Goal: Book appointment/travel/reservation

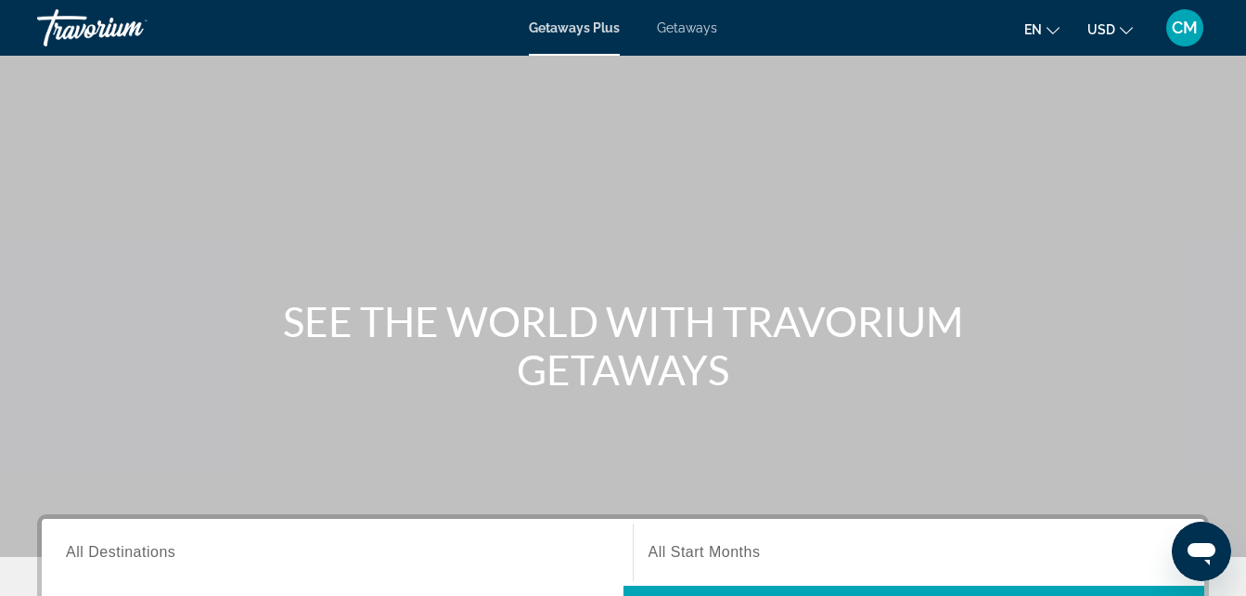
drag, startPoint x: 676, startPoint y: 28, endPoint x: 601, endPoint y: 122, distance: 119.6
click at [601, 122] on div "Main content" at bounding box center [623, 278] width 1246 height 557
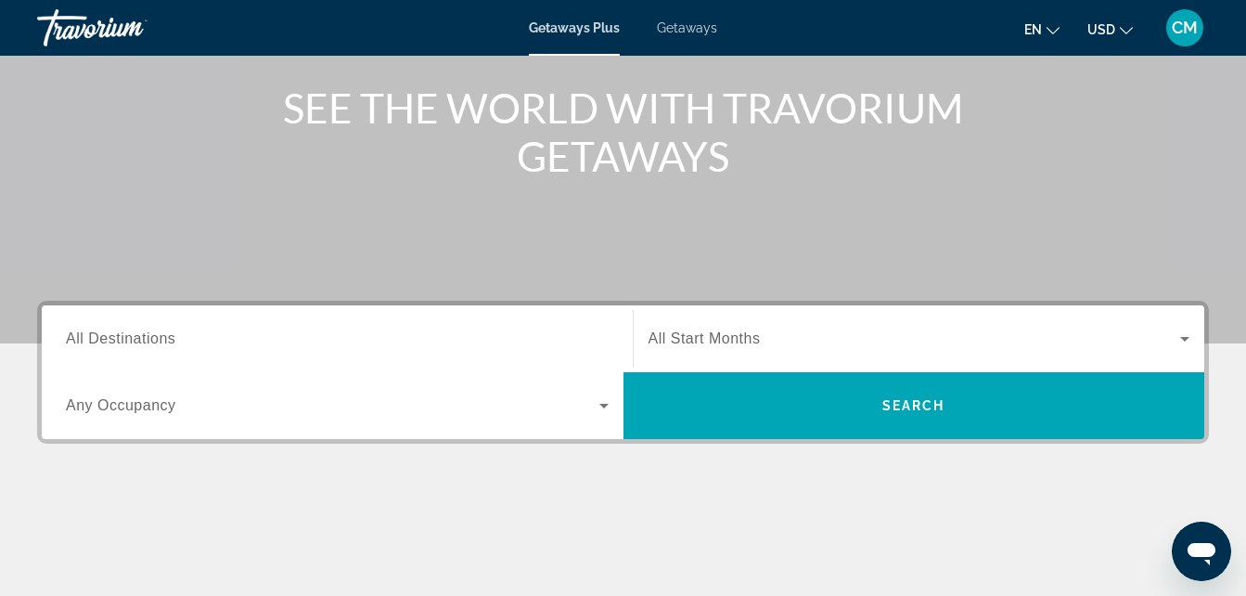
scroll to position [221, 0]
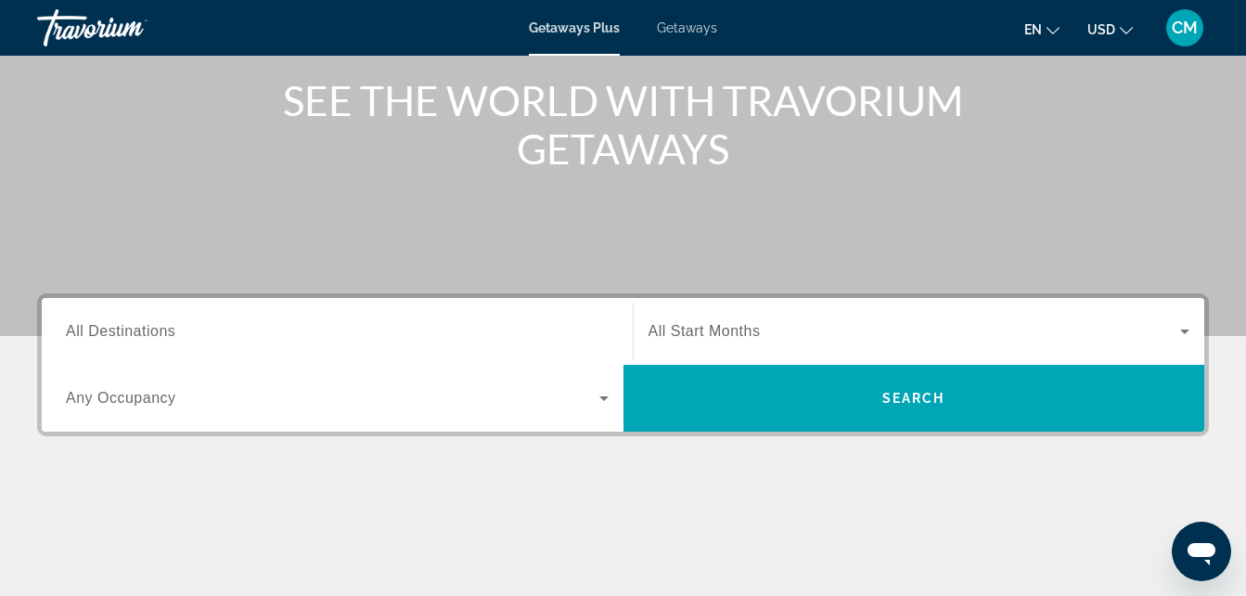
click at [600, 398] on icon "Search widget" at bounding box center [604, 398] width 22 height 22
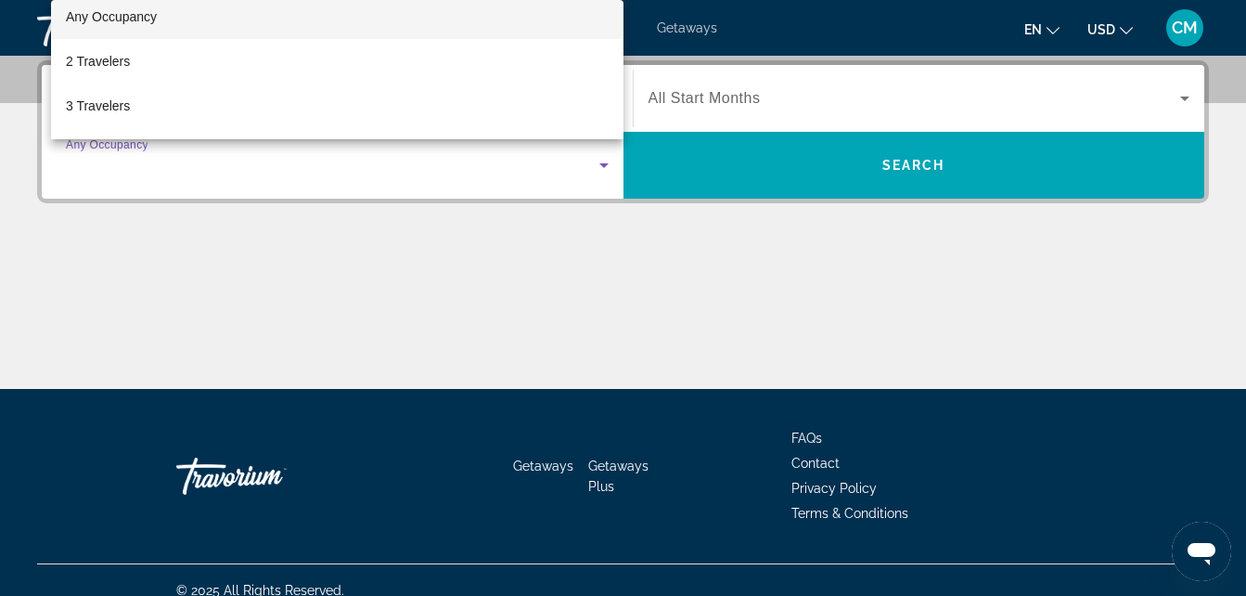
scroll to position [0, 0]
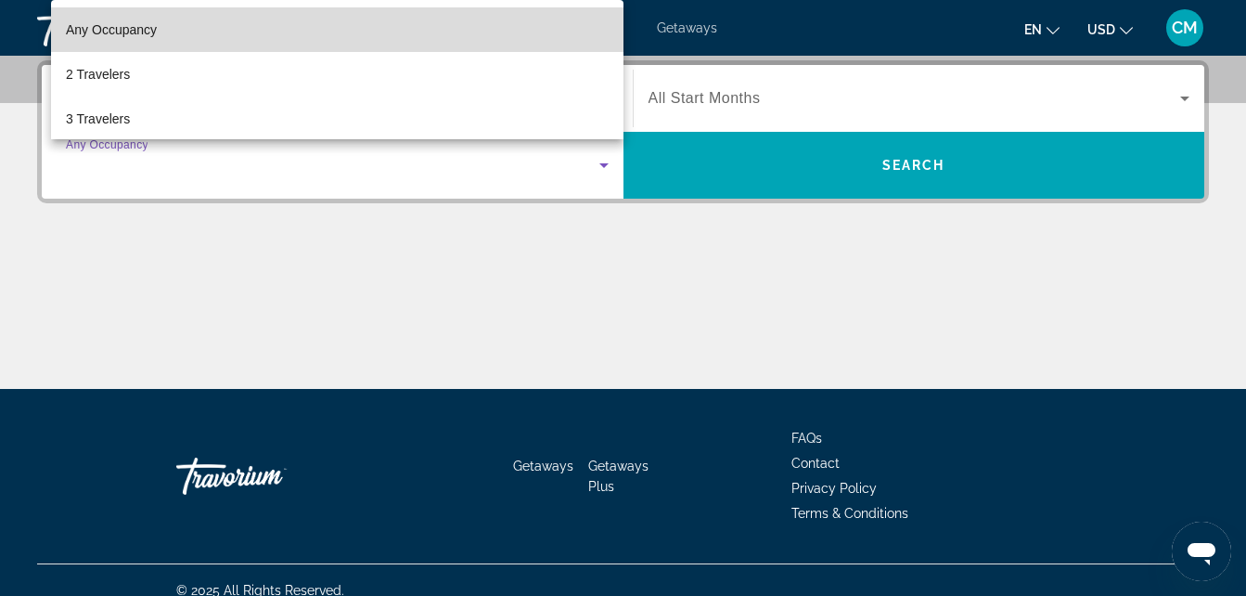
click at [508, 37] on mat-option "Any Occupancy" at bounding box center [337, 29] width 573 height 45
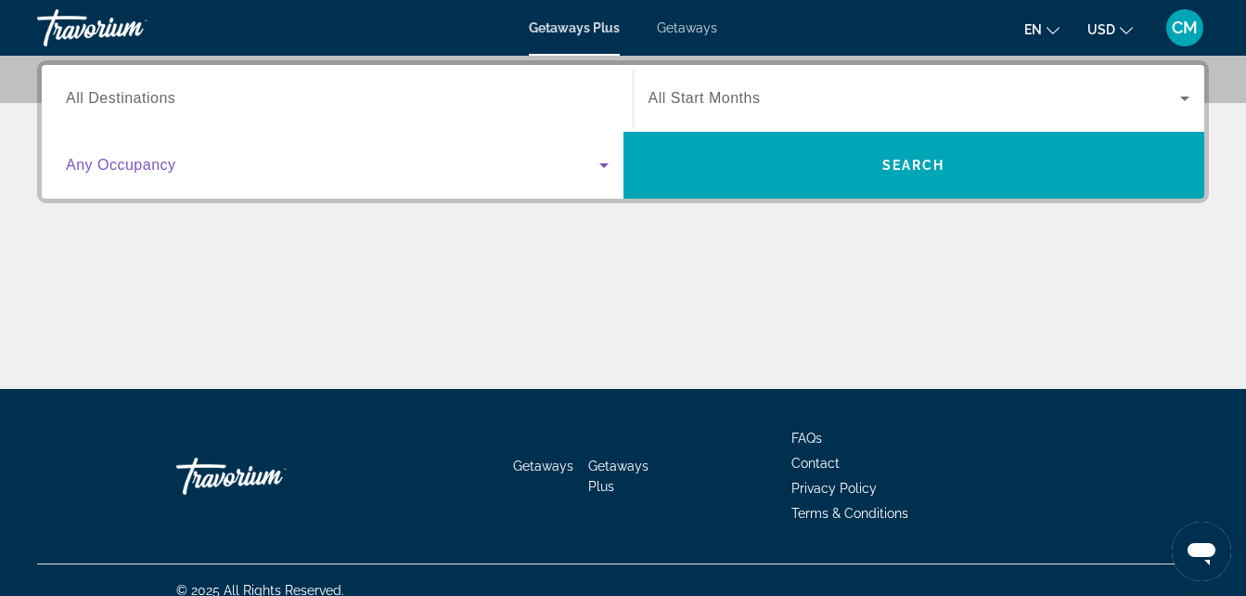
click at [1098, 105] on span "Search widget" at bounding box center [915, 98] width 533 height 22
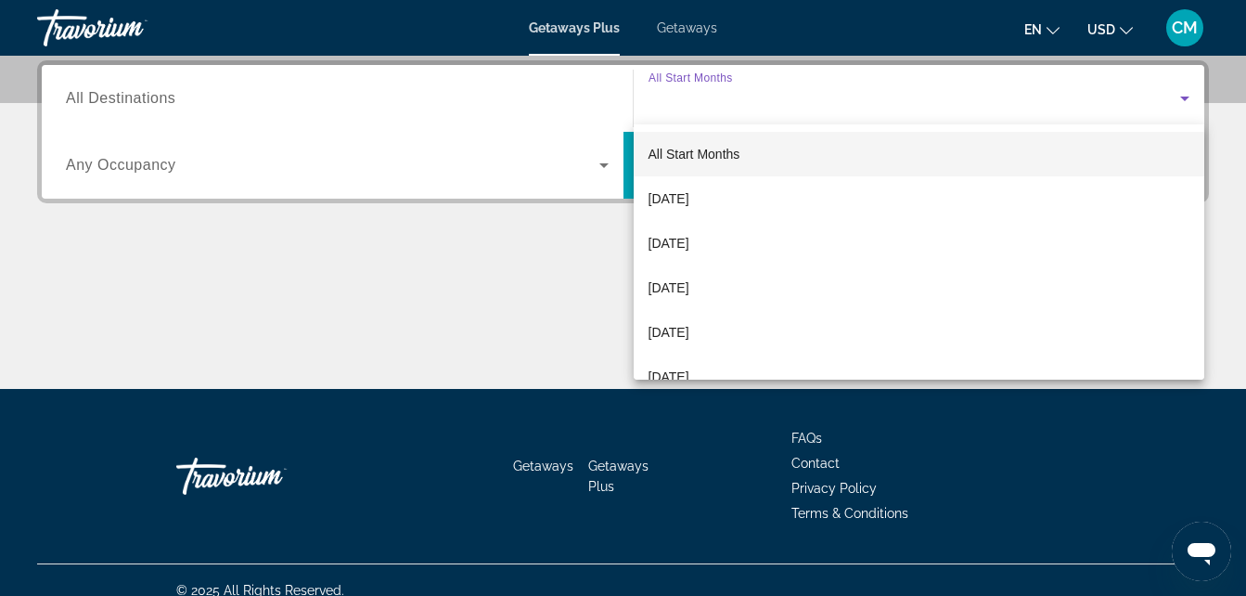
drag, startPoint x: 1098, startPoint y: 105, endPoint x: 758, endPoint y: 498, distance: 519.8
click at [758, 498] on div at bounding box center [623, 298] width 1246 height 596
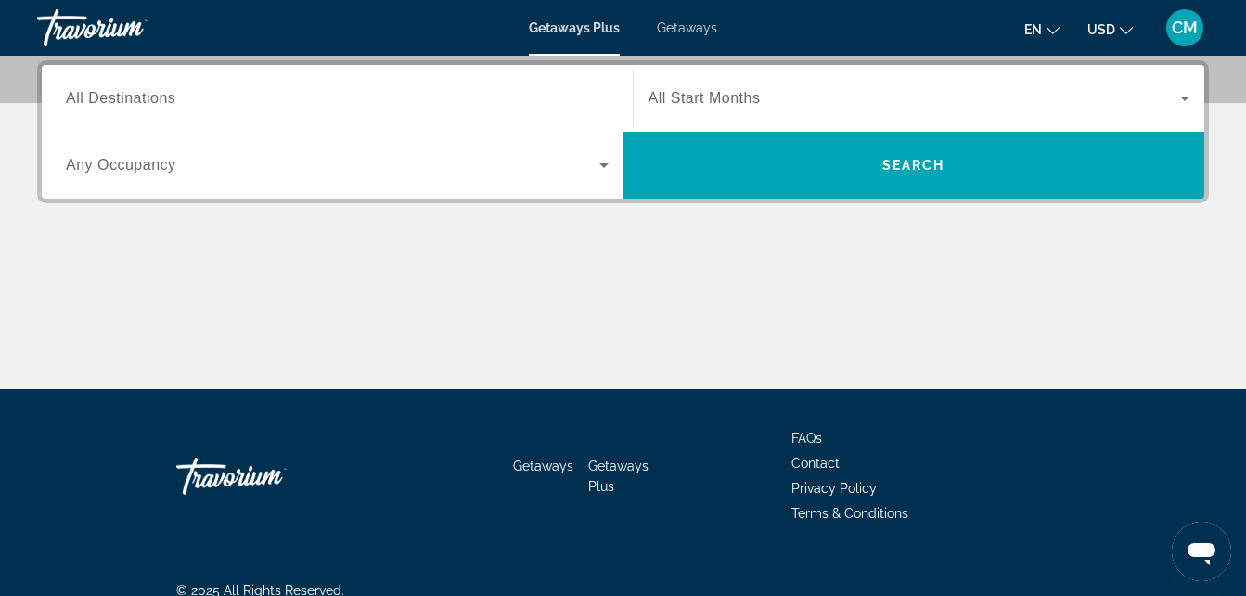
click at [904, 113] on div "Search widget" at bounding box center [920, 98] width 542 height 52
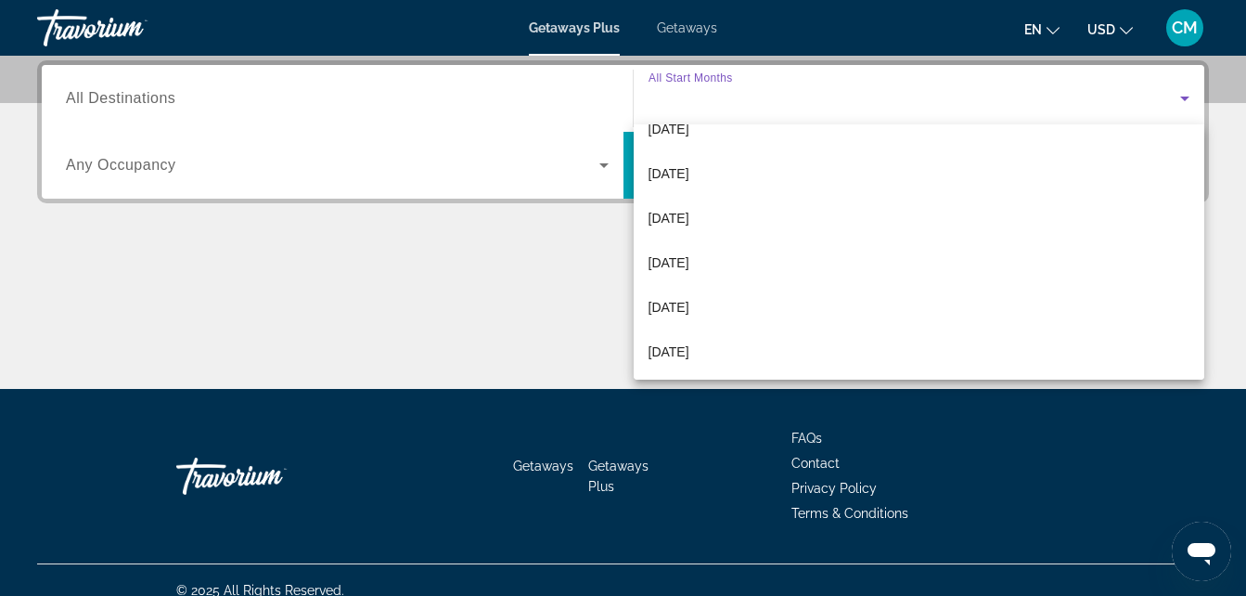
scroll to position [72, 0]
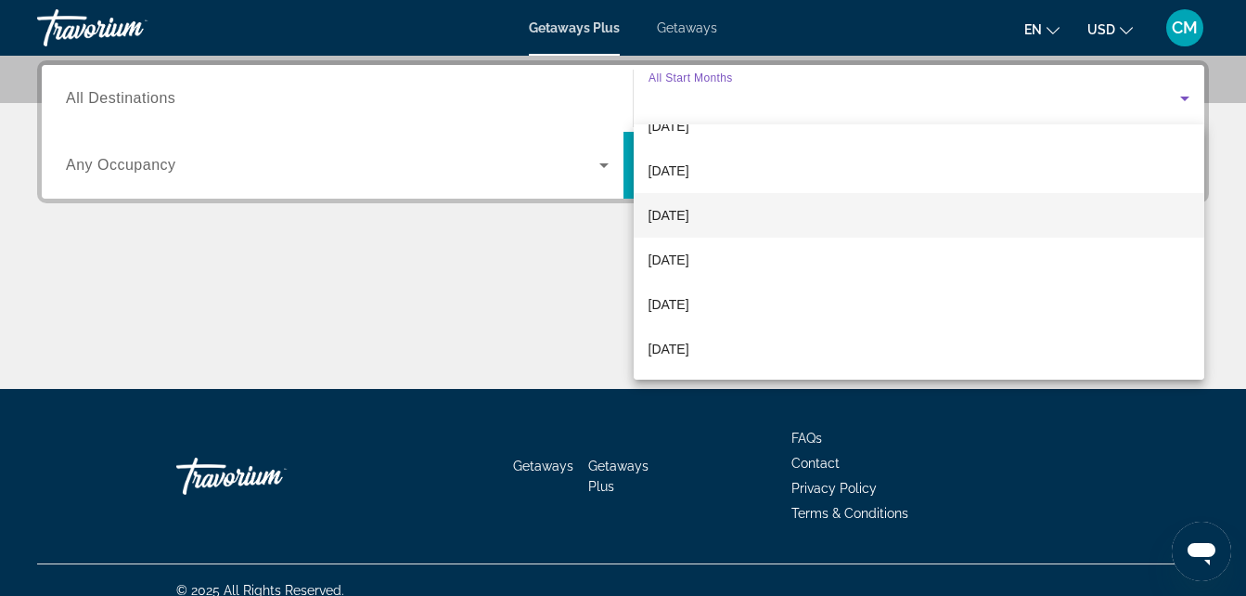
click at [690, 216] on span "[DATE]" at bounding box center [669, 215] width 41 height 22
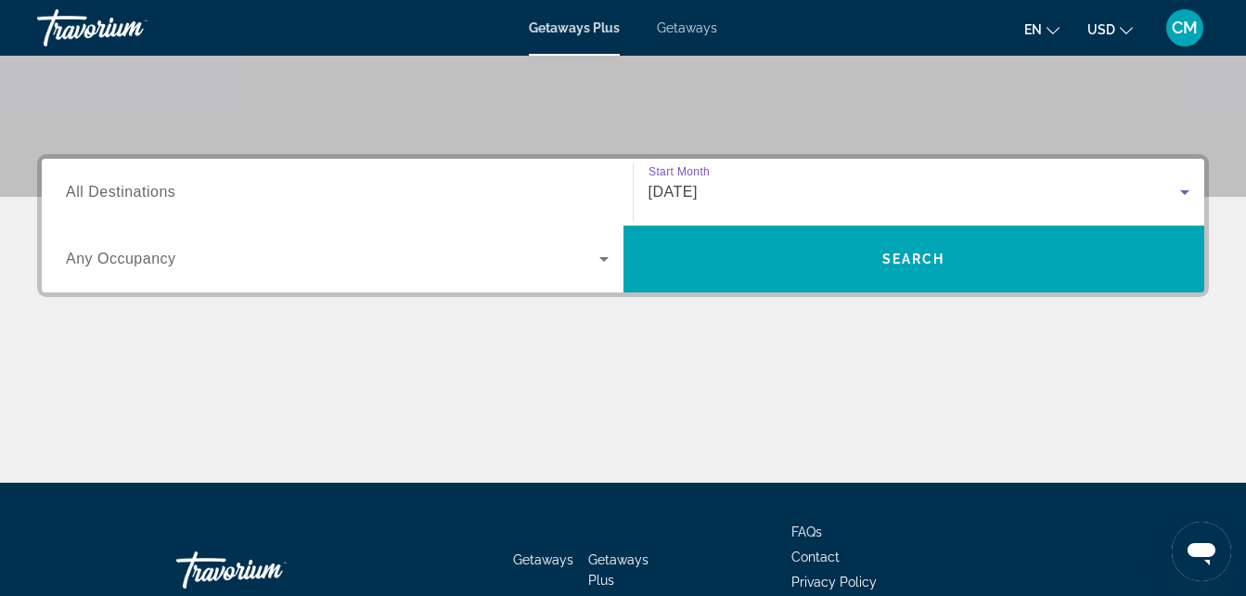
scroll to position [358, 0]
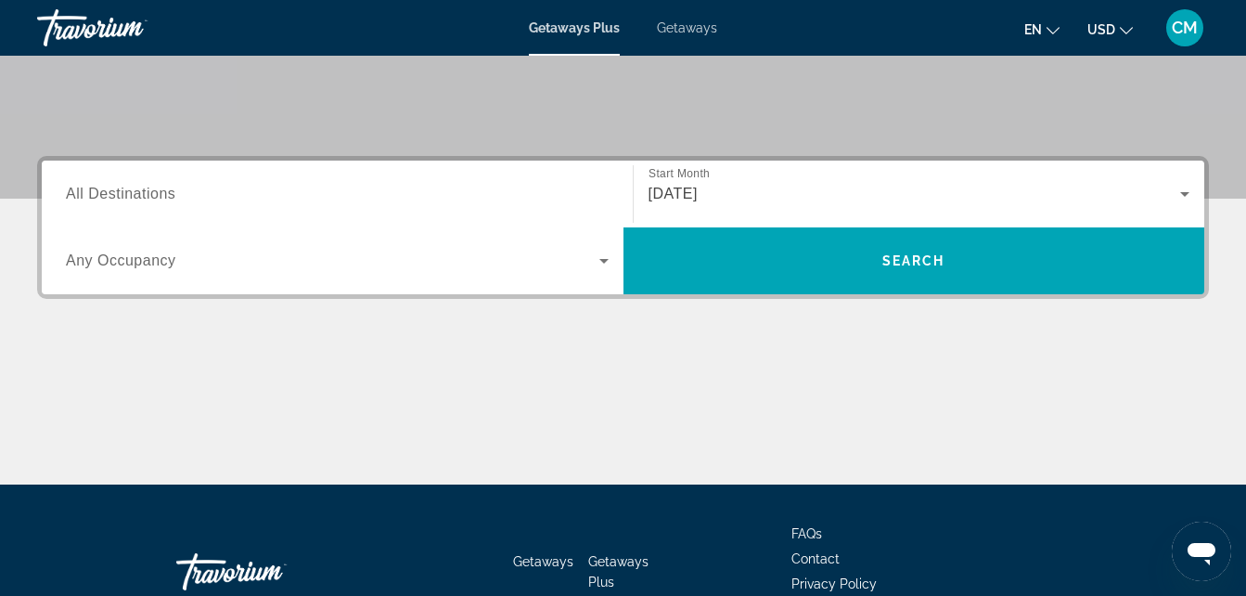
click at [156, 195] on span "All Destinations" at bounding box center [121, 194] width 110 height 16
click at [156, 195] on input "Destination All Destinations" at bounding box center [337, 195] width 543 height 22
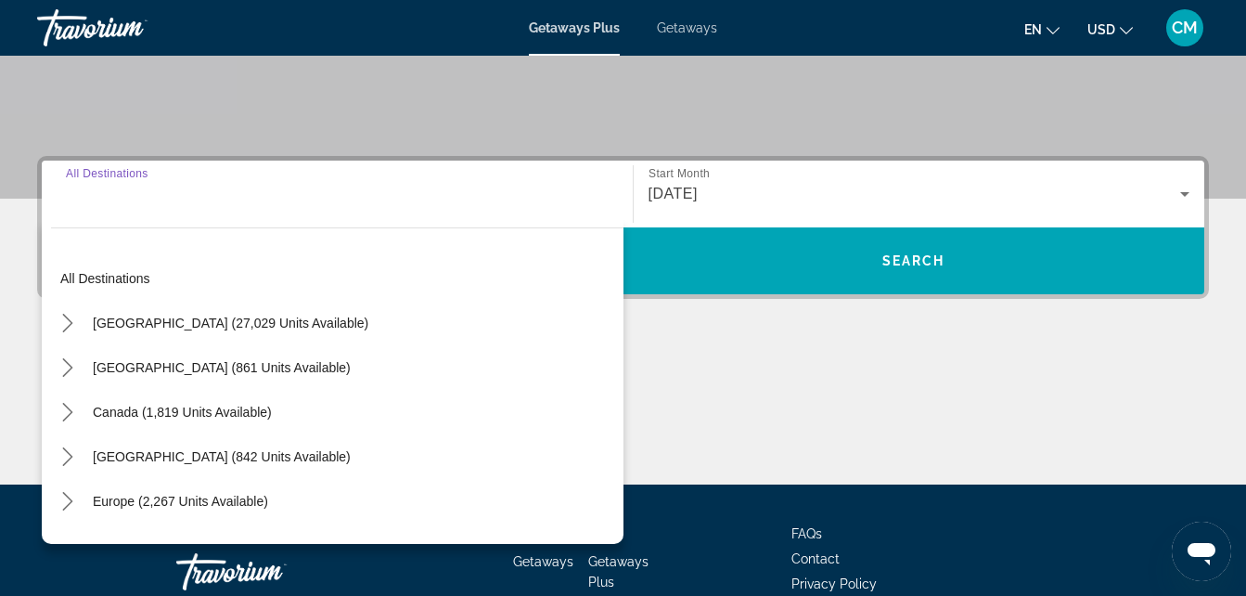
scroll to position [454, 0]
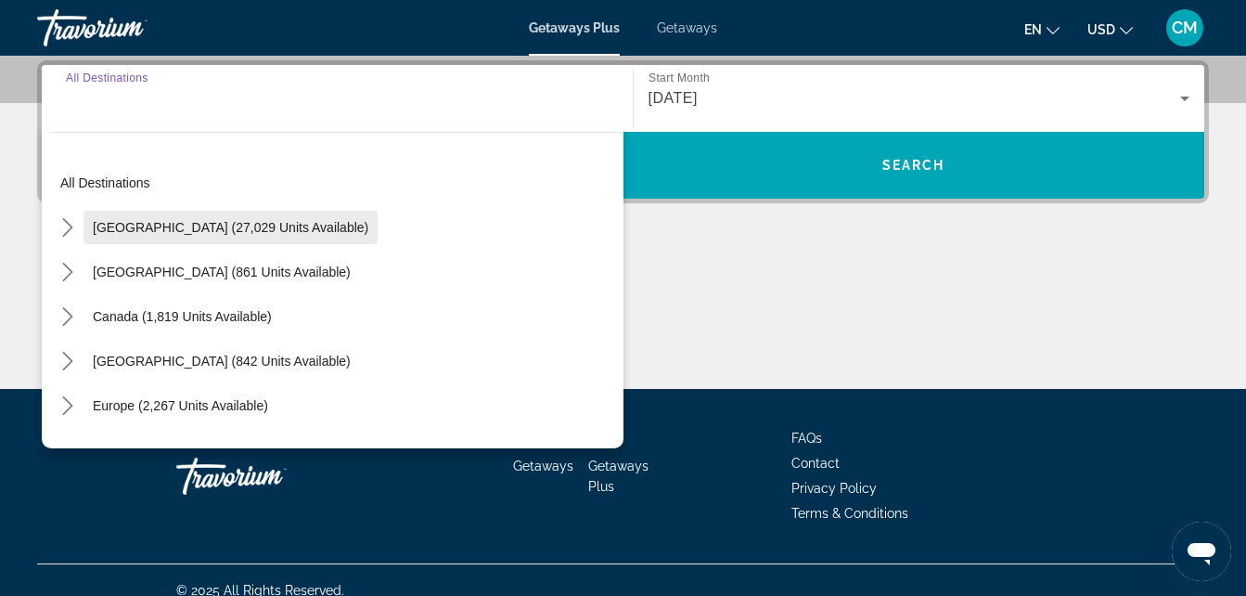
click at [161, 218] on span "Select destination: United States (27,029 units available)" at bounding box center [231, 227] width 294 height 45
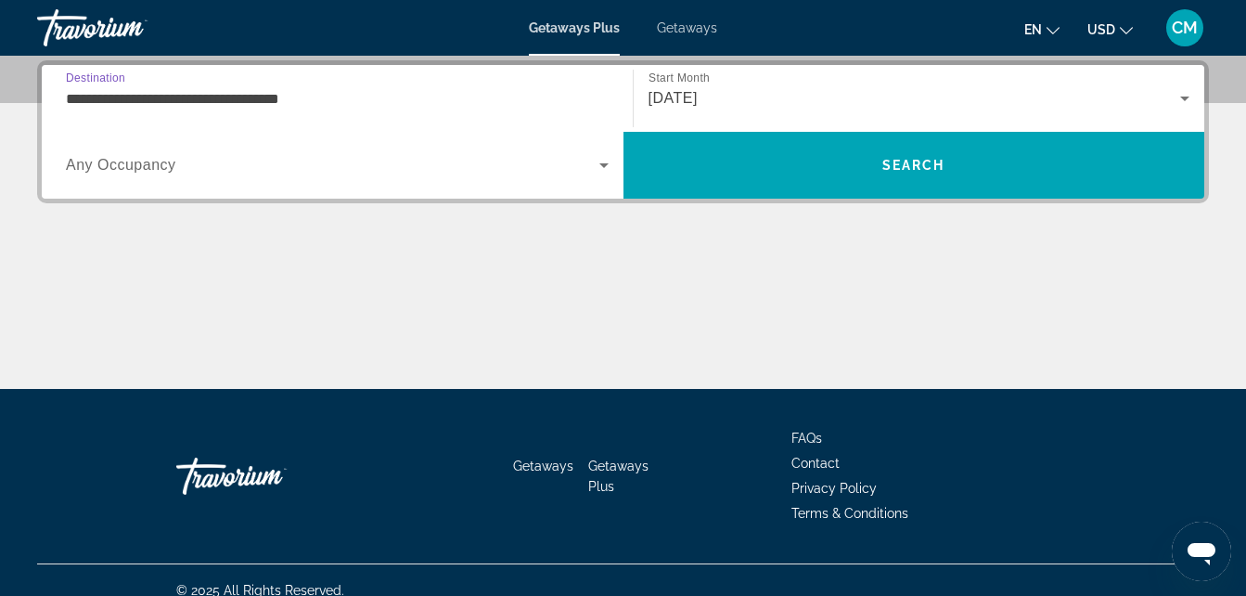
click at [194, 94] on input "**********" at bounding box center [337, 99] width 543 height 22
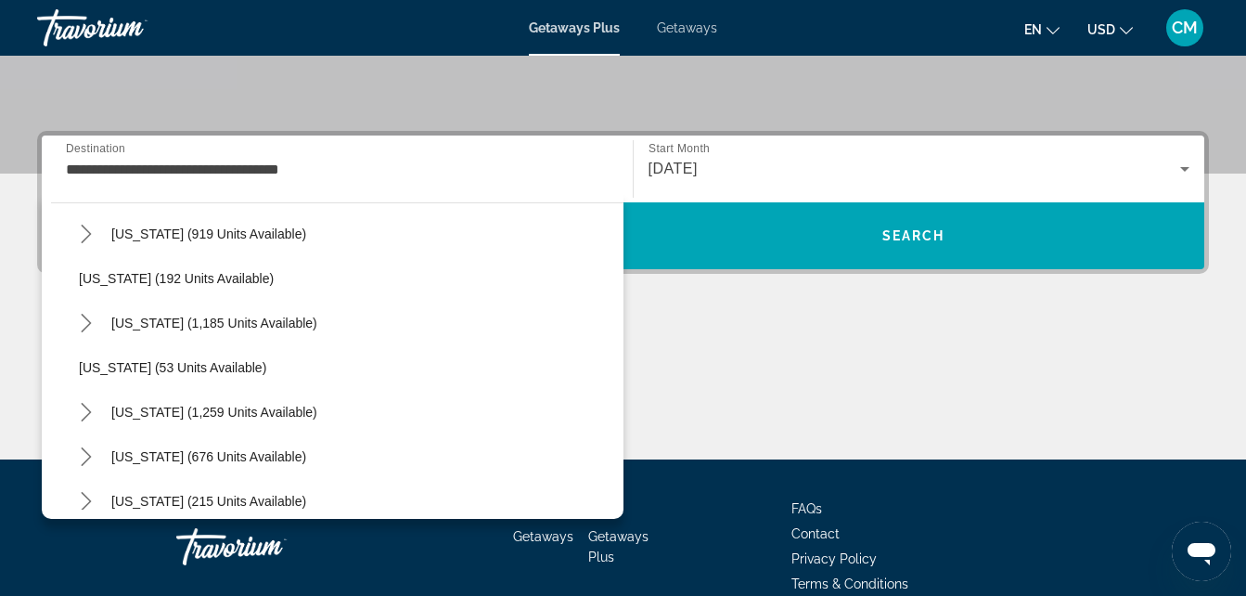
scroll to position [1194, 0]
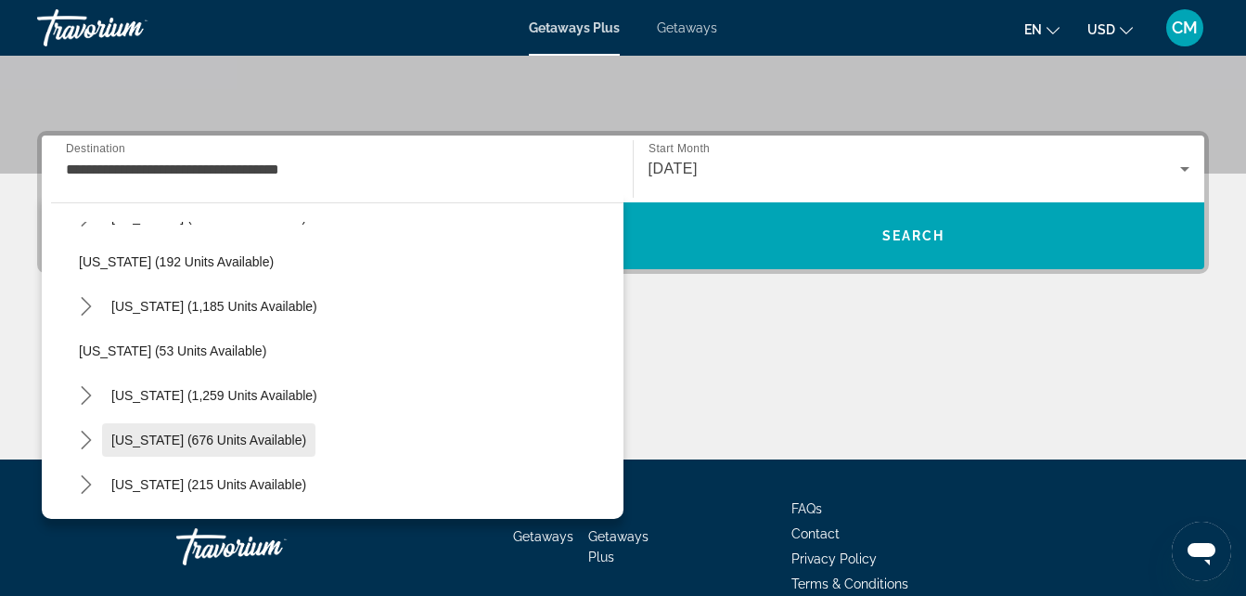
click at [285, 433] on span "[US_STATE] (676 units available)" at bounding box center [208, 439] width 195 height 15
type input "**********"
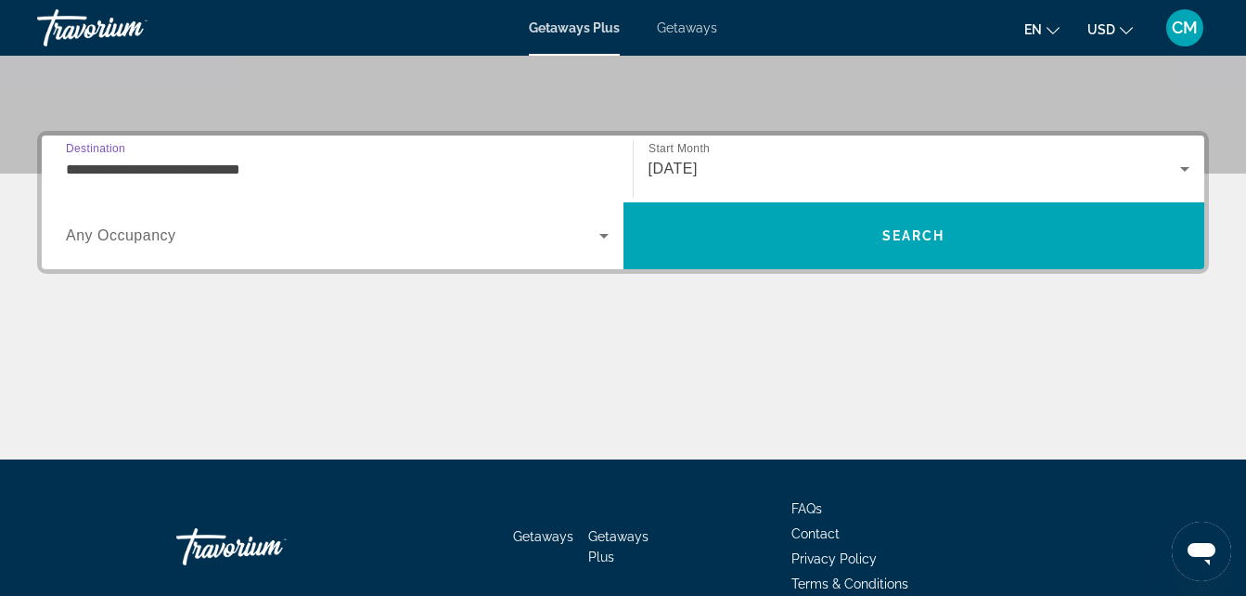
scroll to position [454, 0]
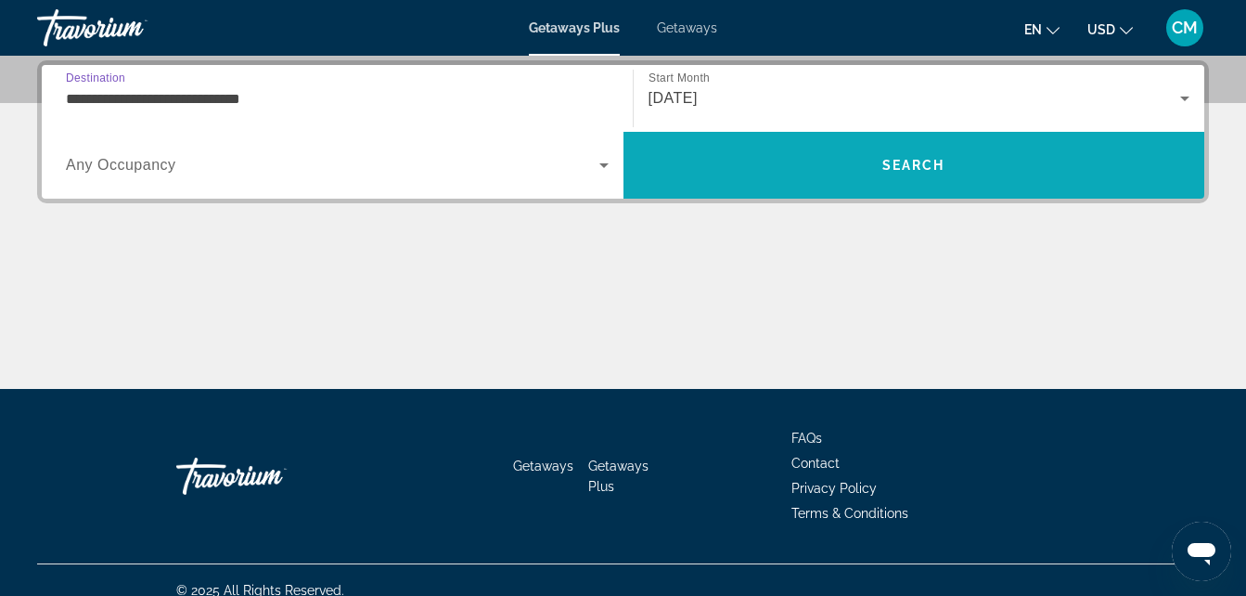
click at [770, 170] on span "Search" at bounding box center [915, 165] width 582 height 45
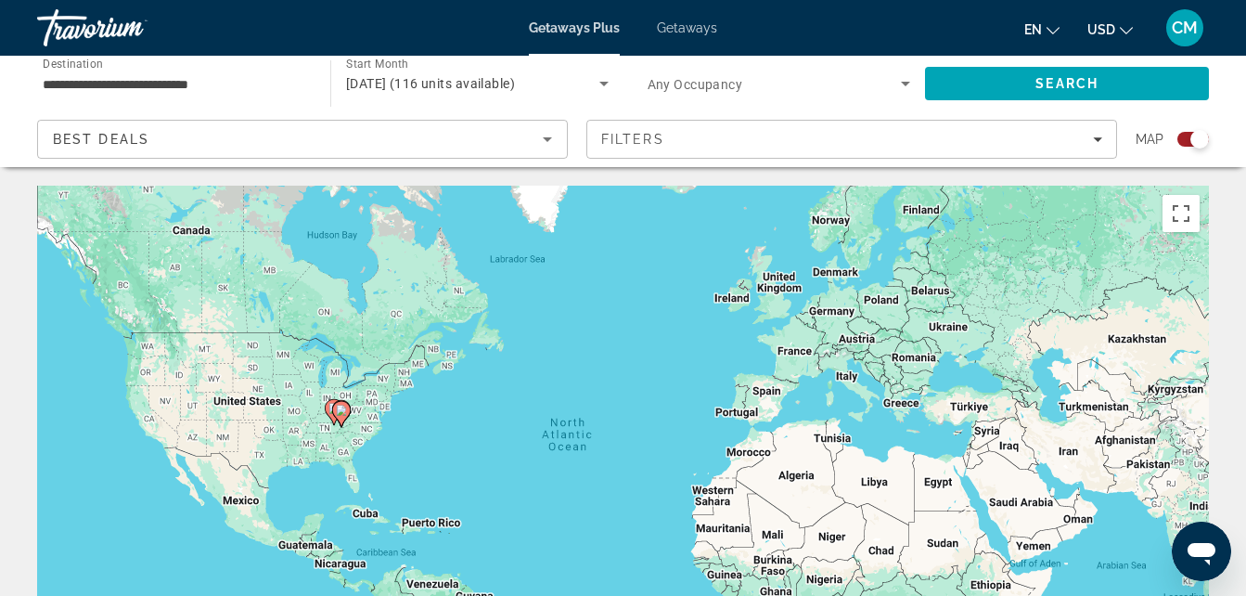
click at [548, 137] on icon "Sort by" at bounding box center [547, 139] width 9 height 5
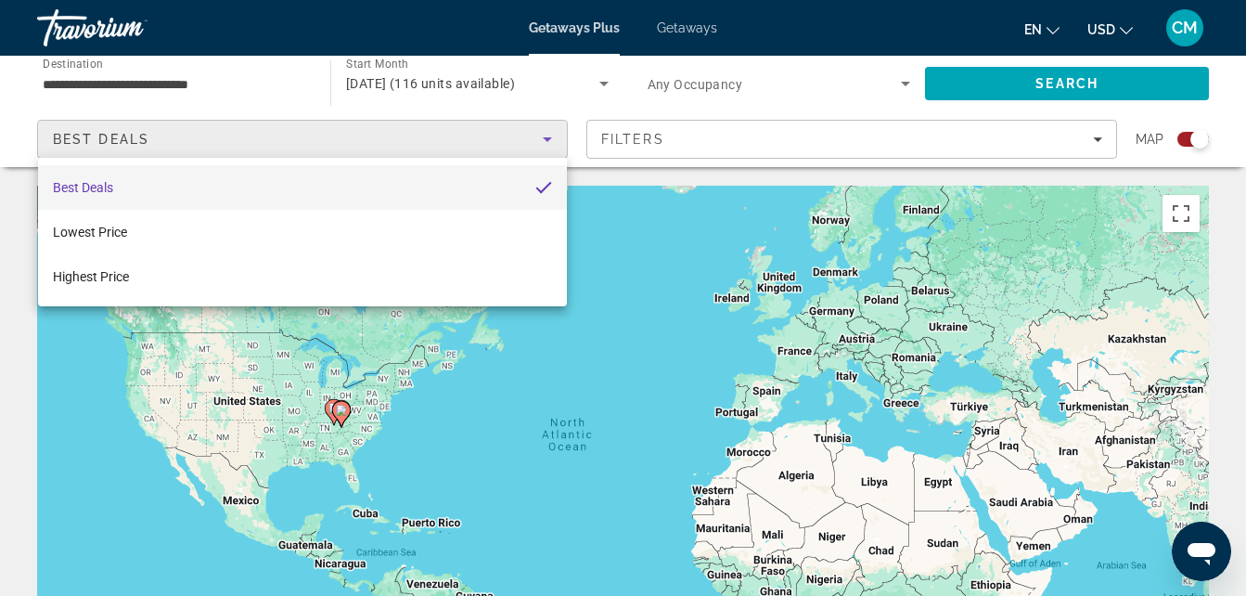
click at [548, 137] on div at bounding box center [623, 298] width 1246 height 596
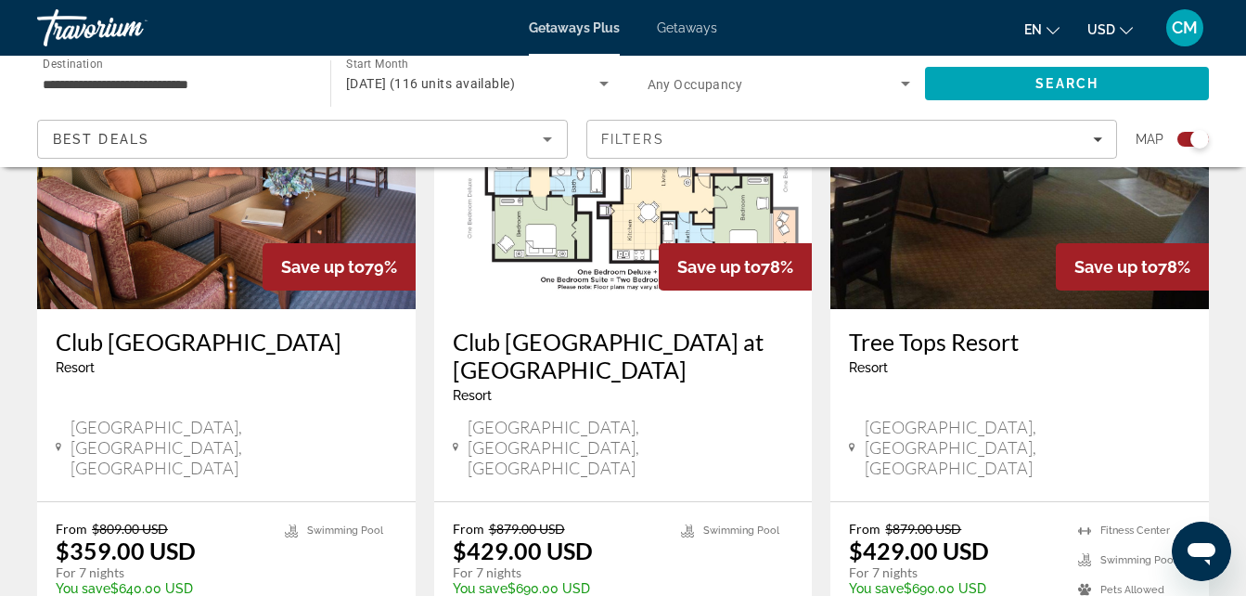
scroll to position [841, 0]
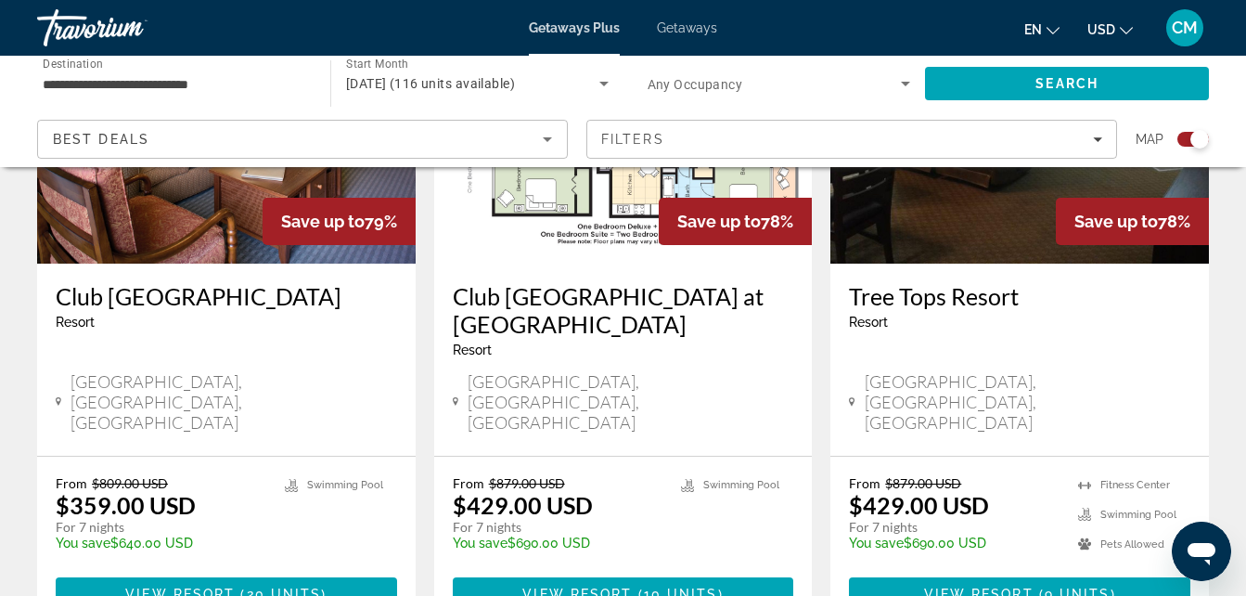
click at [1182, 34] on span "CM" at bounding box center [1185, 28] width 26 height 19
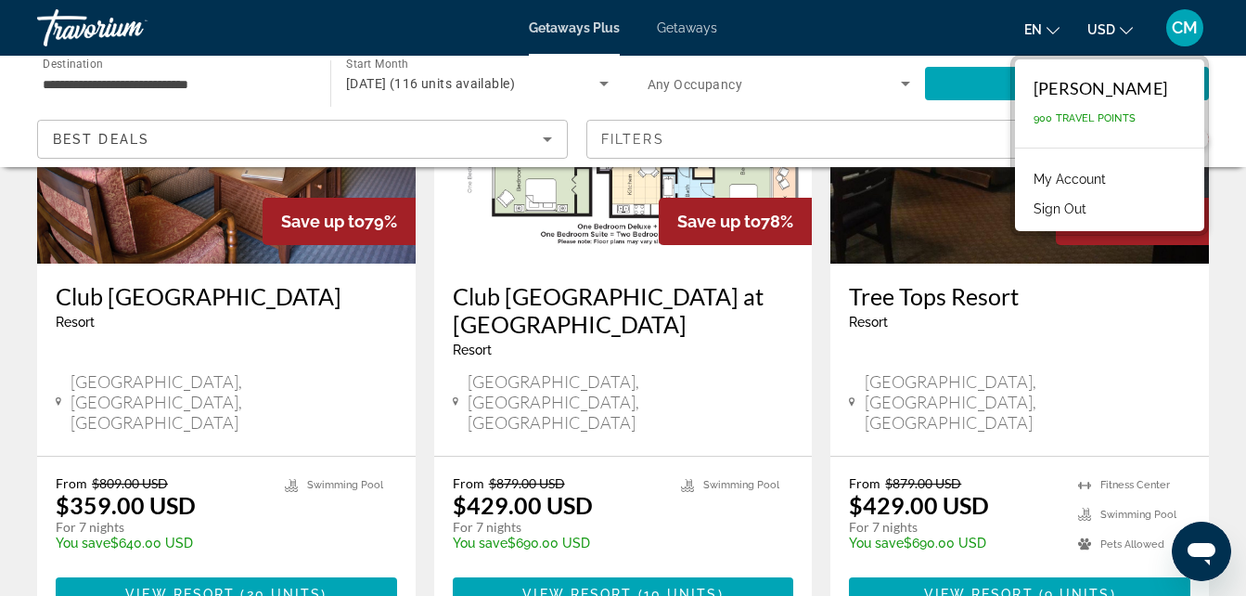
click at [1241, 97] on div "**********" at bounding box center [623, 111] width 1246 height 111
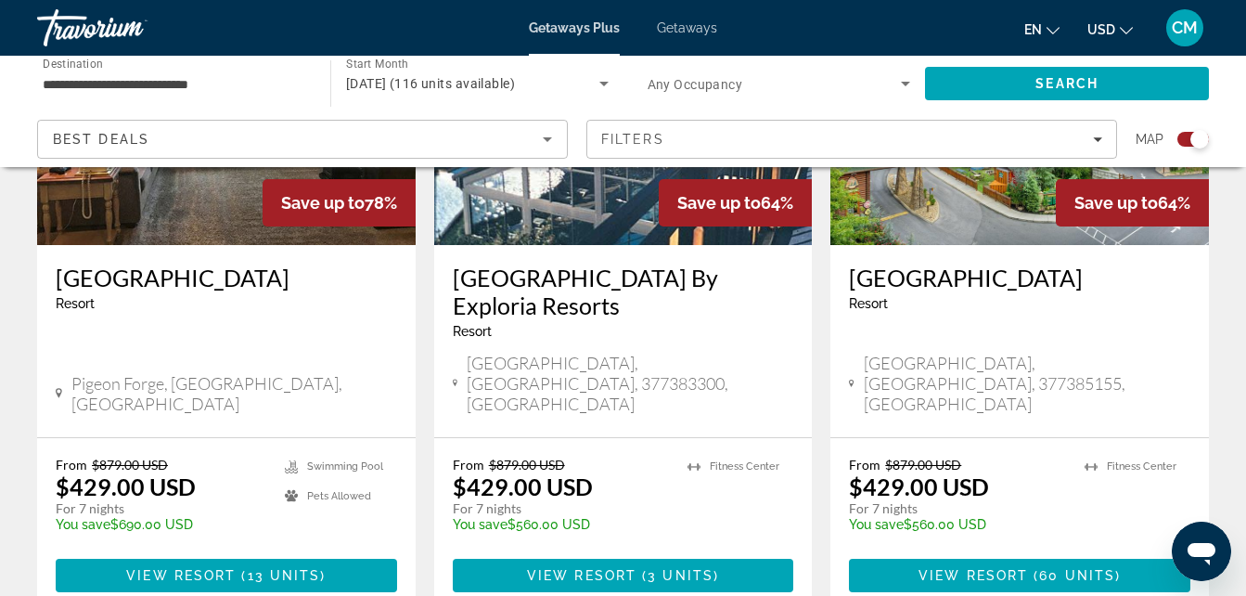
scroll to position [1565, 0]
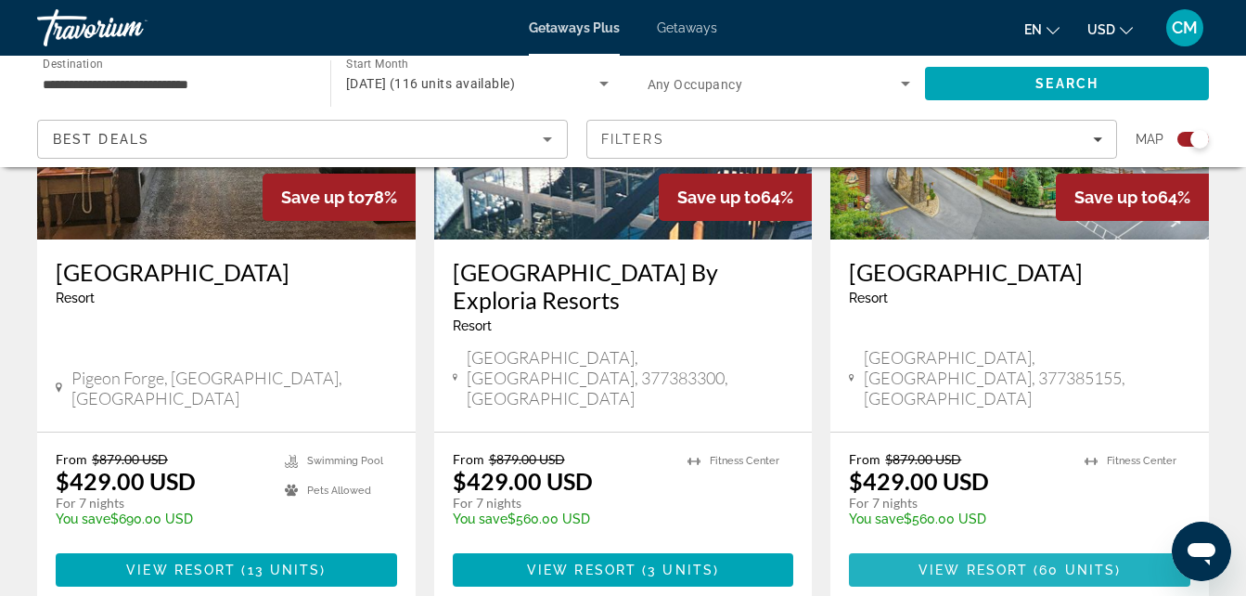
click at [965, 562] on span "View Resort" at bounding box center [974, 569] width 110 height 15
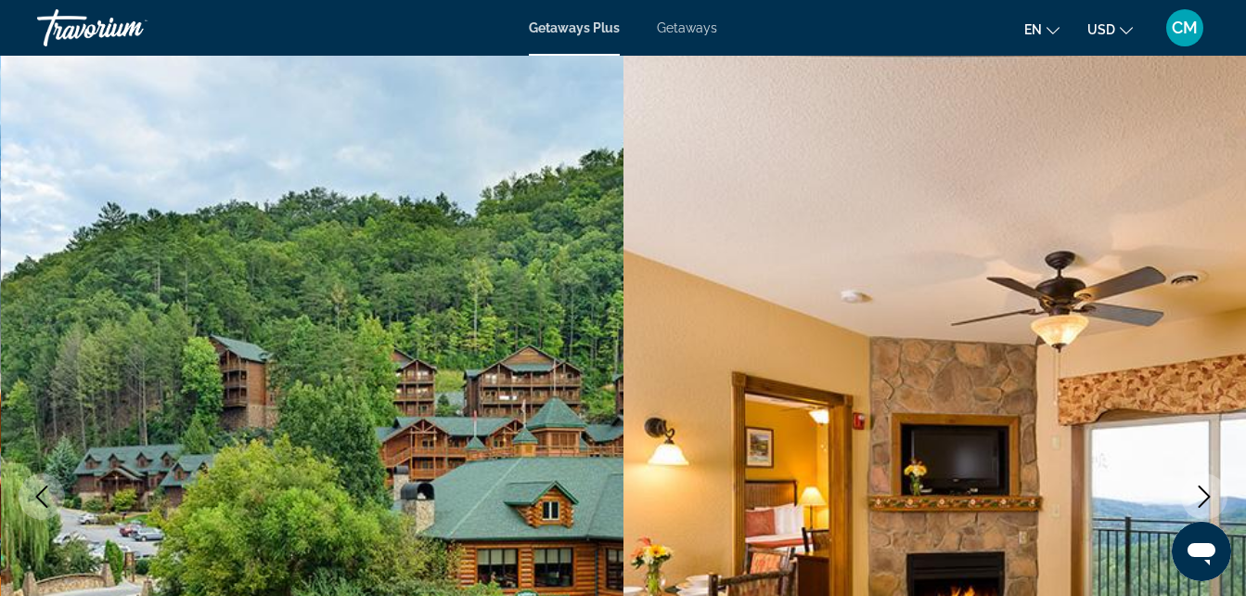
click at [1213, 491] on icon "Next image" at bounding box center [1205, 496] width 22 height 22
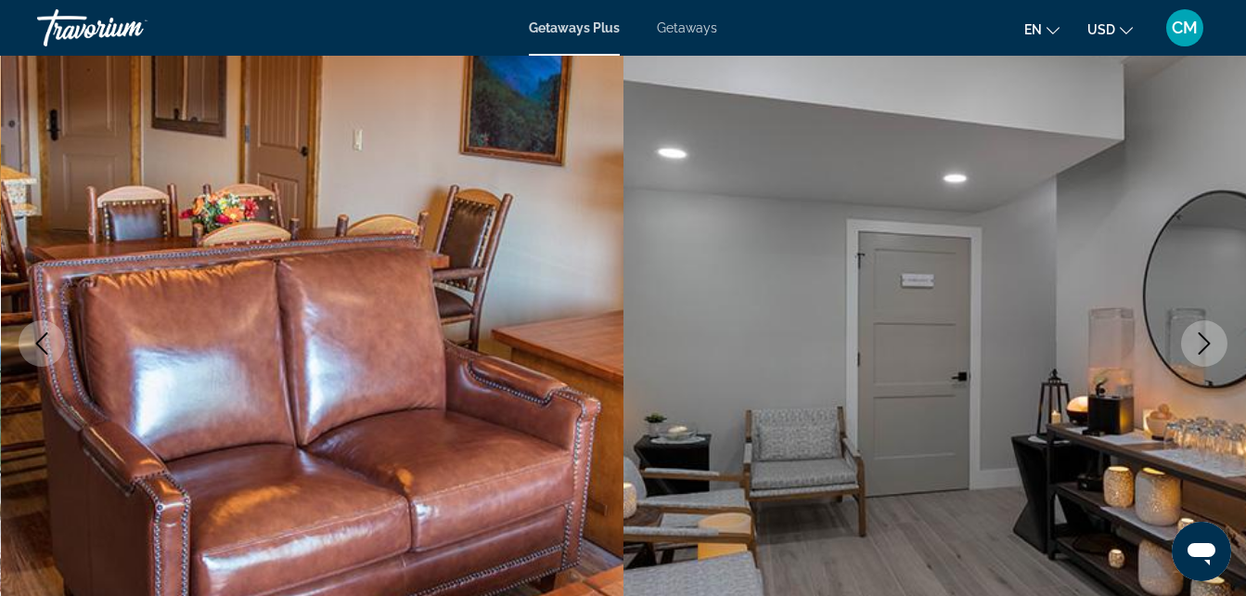
scroll to position [186, 0]
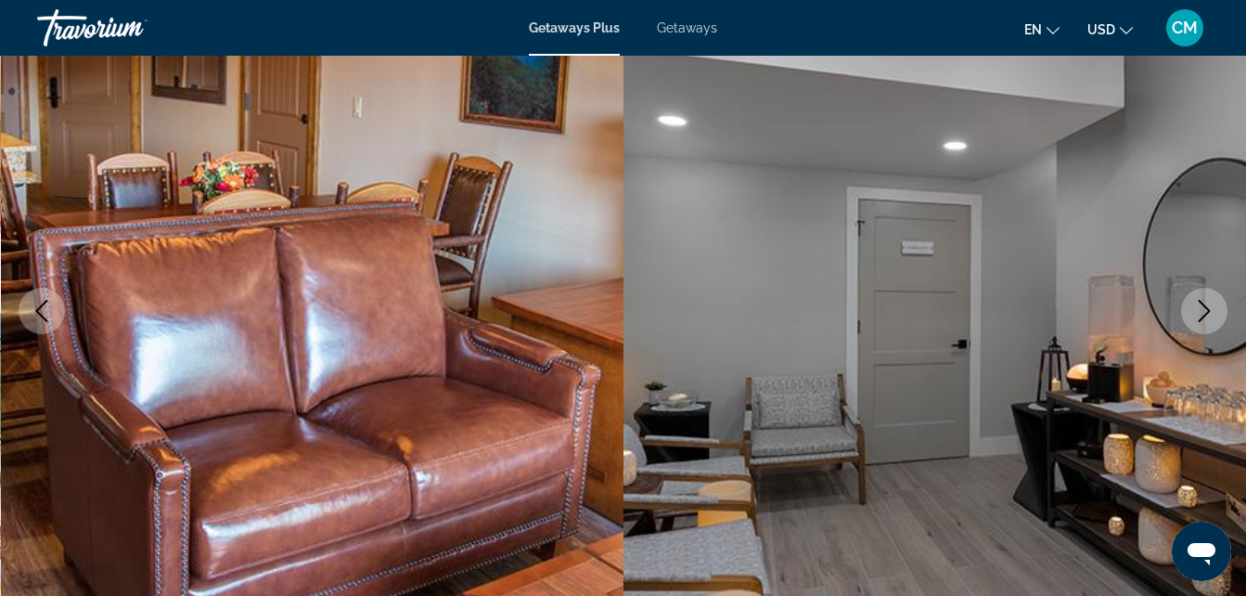
click at [1215, 306] on icon "Next image" at bounding box center [1205, 311] width 22 height 22
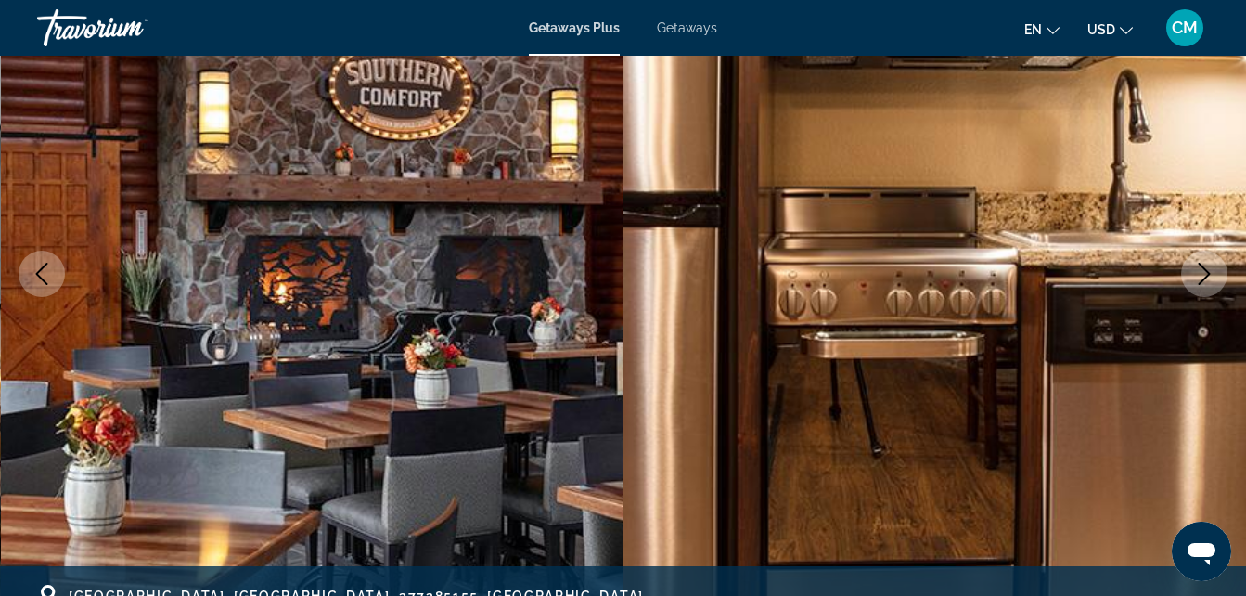
scroll to position [260, 0]
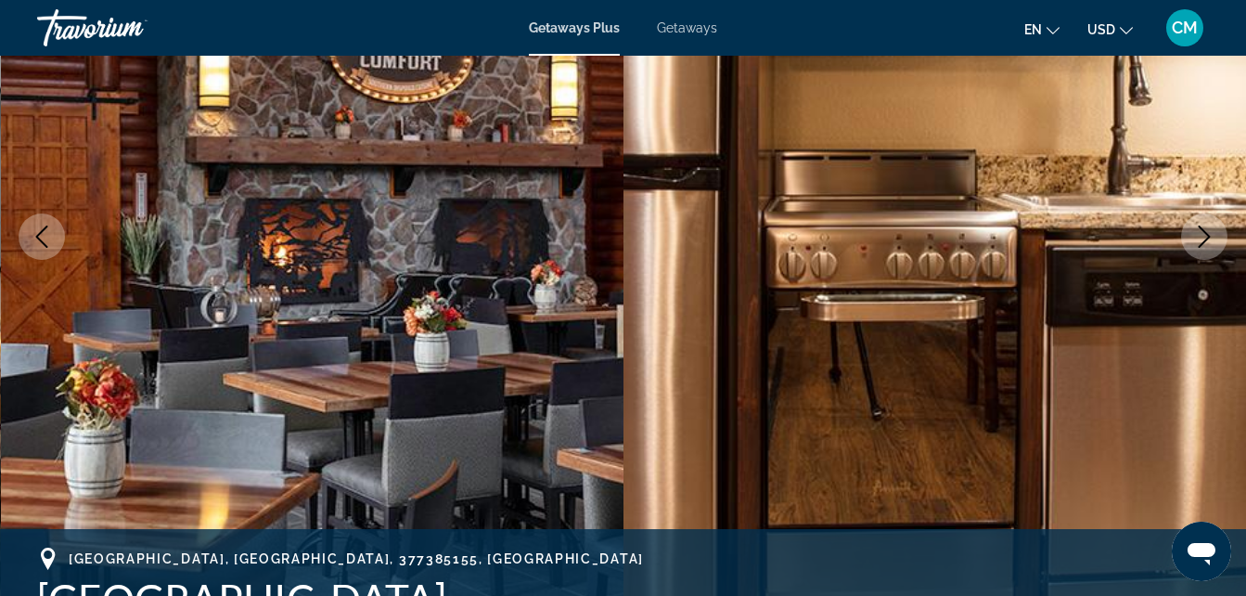
click at [1203, 232] on icon "Next image" at bounding box center [1205, 237] width 22 height 22
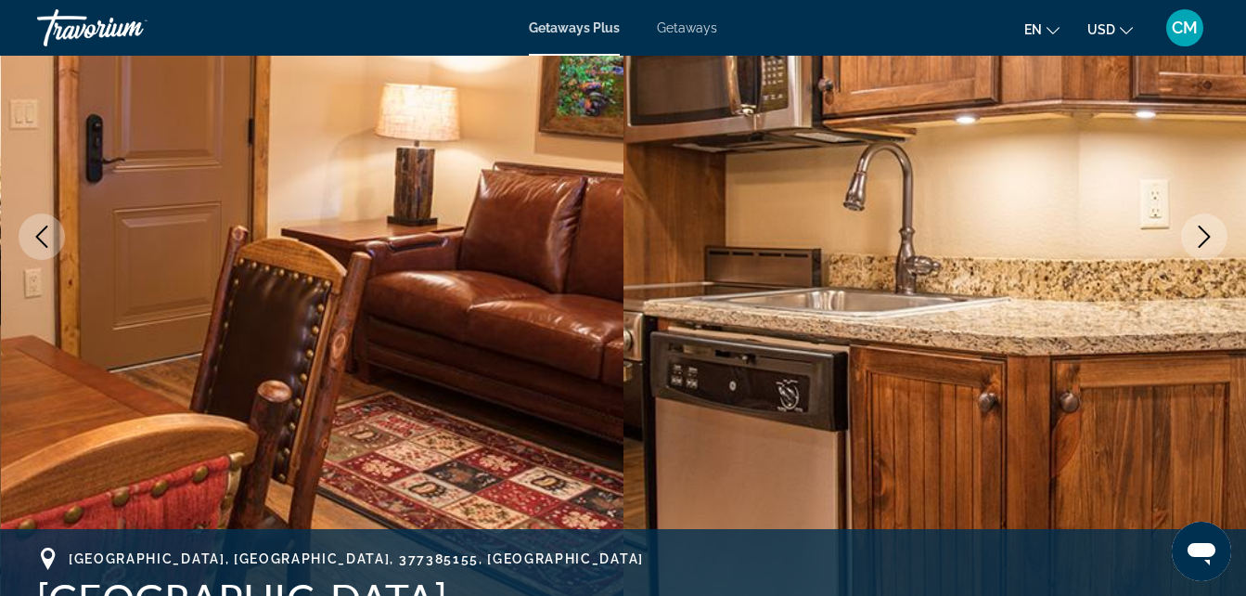
click at [1203, 232] on icon "Next image" at bounding box center [1205, 237] width 22 height 22
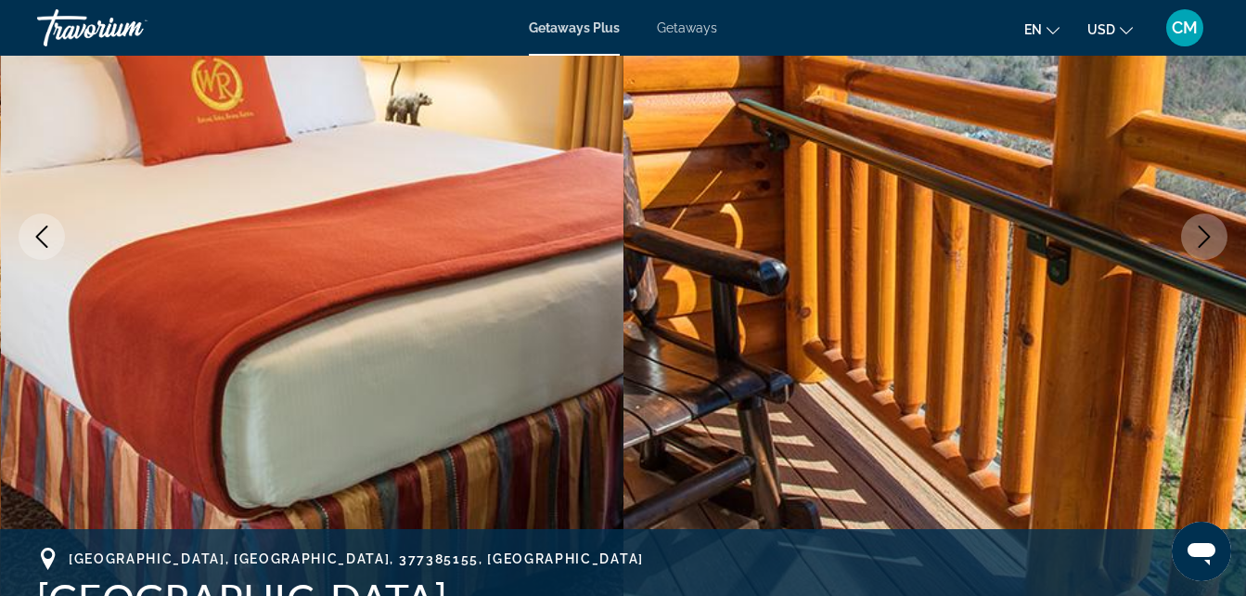
click at [1203, 232] on icon "Next image" at bounding box center [1205, 237] width 22 height 22
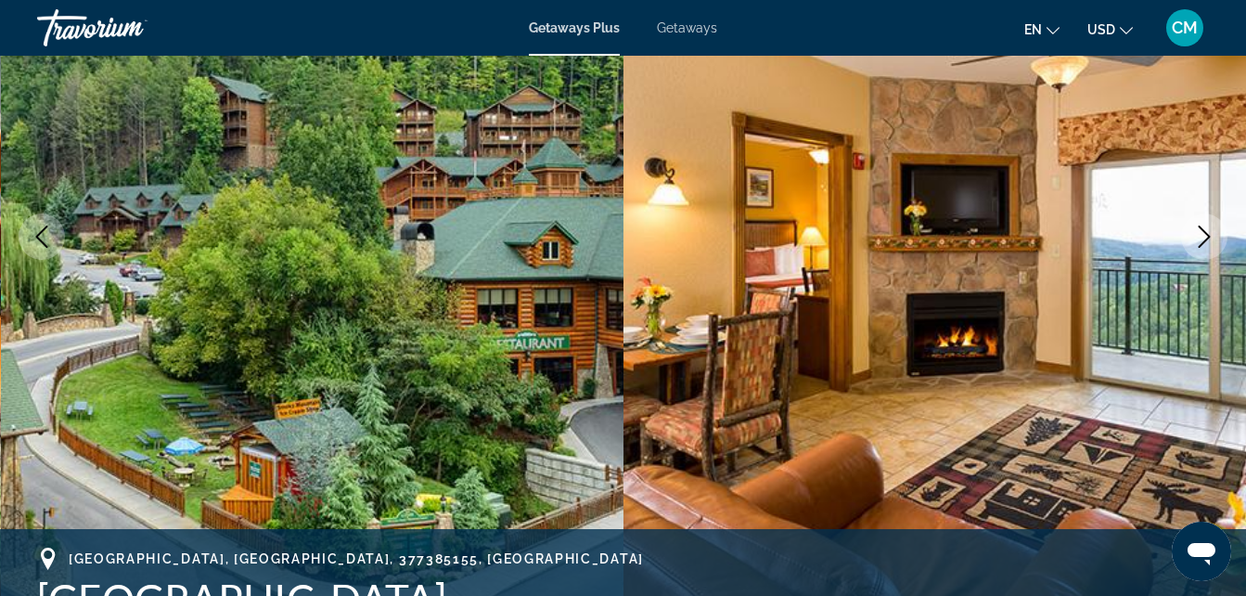
click at [1203, 232] on icon "Next image" at bounding box center [1205, 237] width 22 height 22
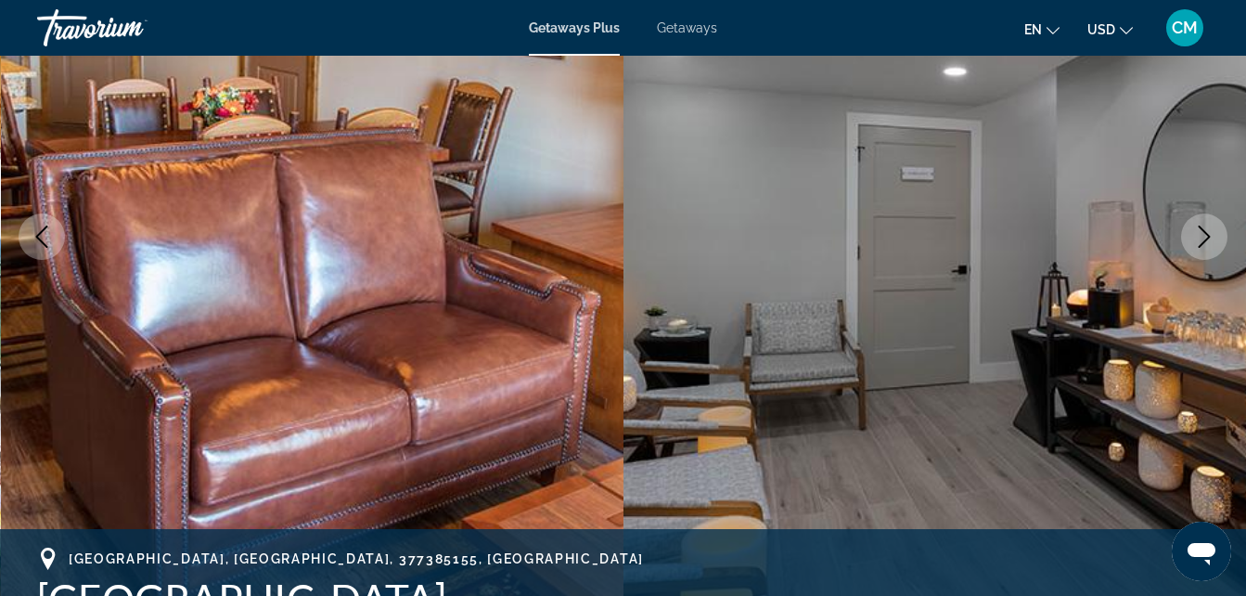
click at [1203, 232] on icon "Next image" at bounding box center [1205, 237] width 22 height 22
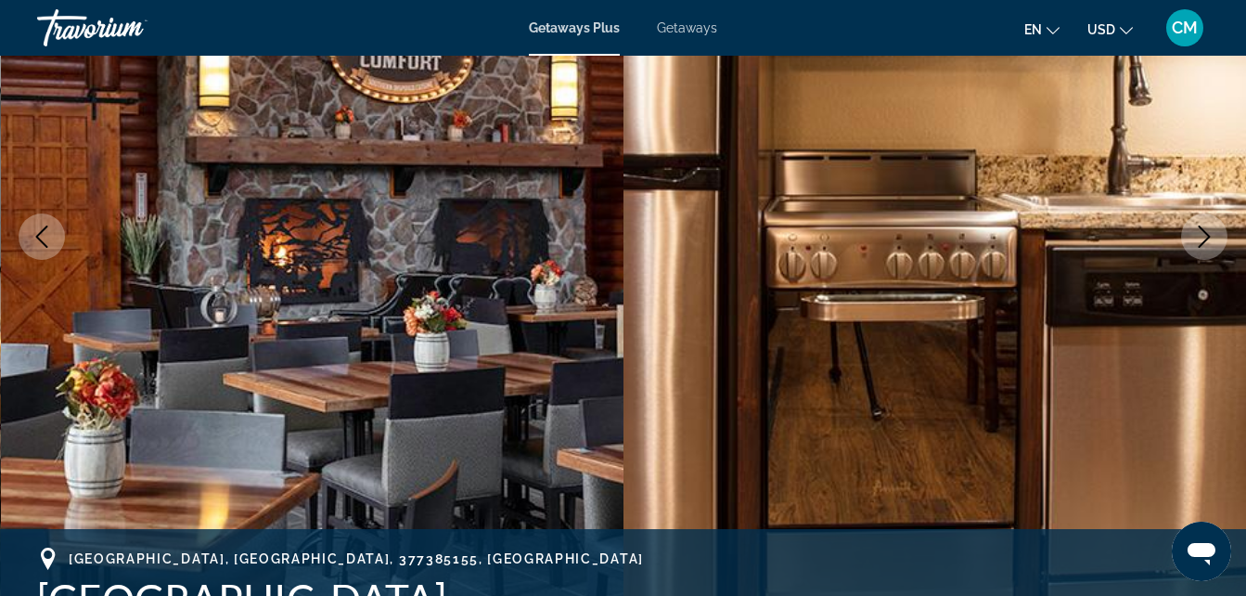
click at [1203, 232] on icon "Next image" at bounding box center [1205, 237] width 22 height 22
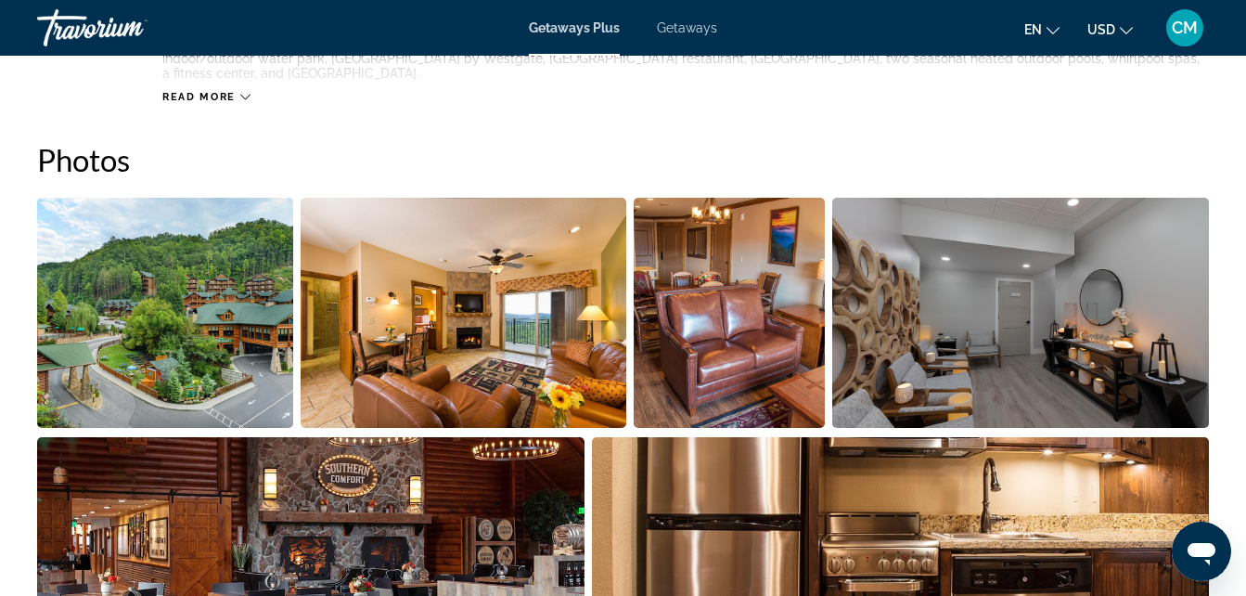
scroll to position [3795, 0]
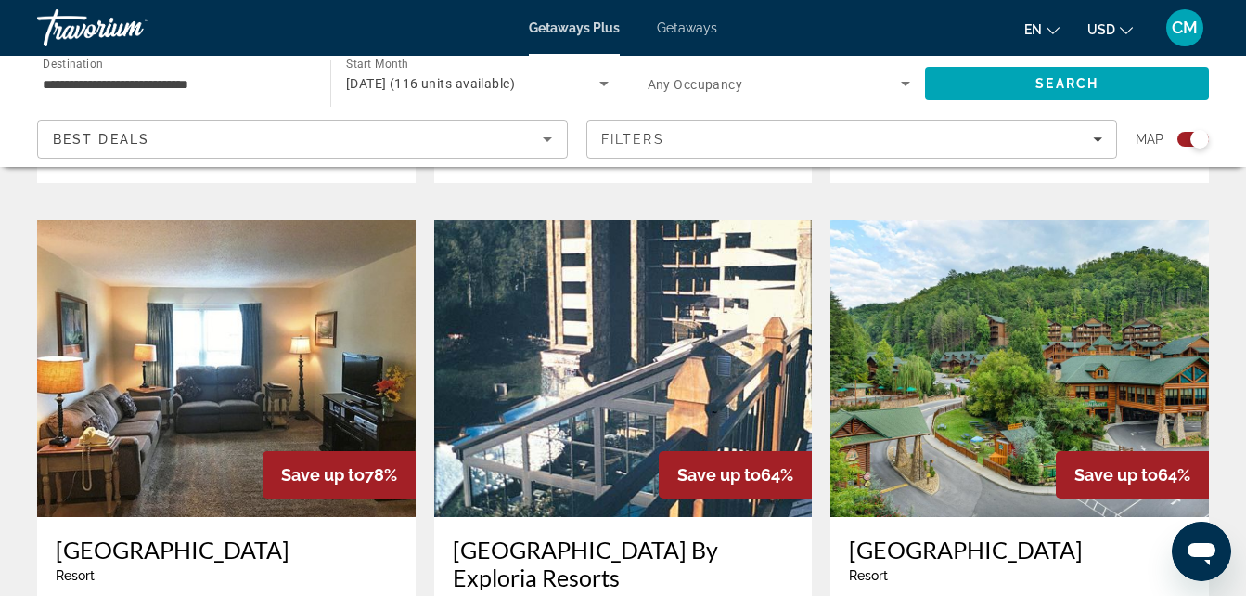
scroll to position [1283, 0]
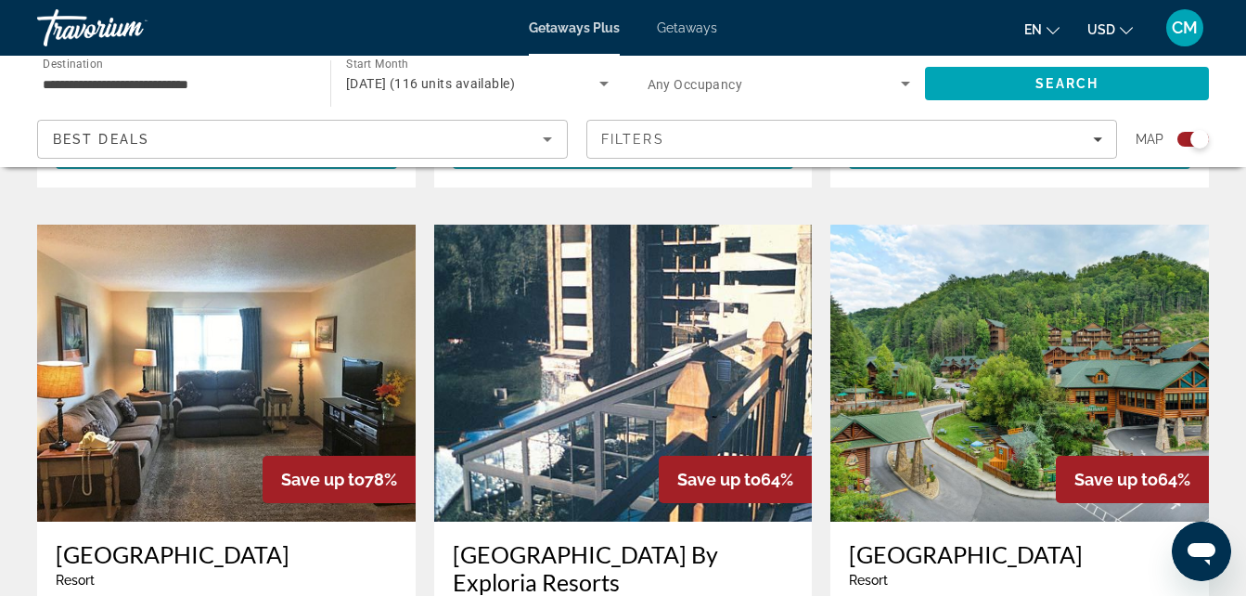
click at [741, 340] on img "Main content" at bounding box center [623, 373] width 379 height 297
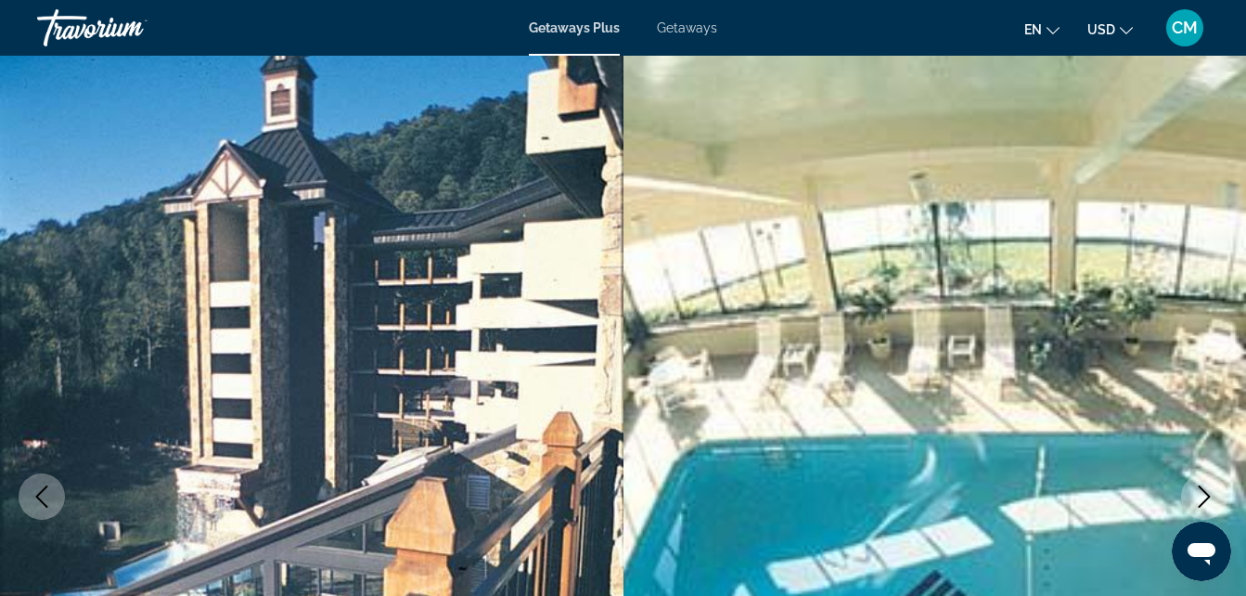
click at [1205, 496] on icon "Next image" at bounding box center [1205, 496] width 22 height 22
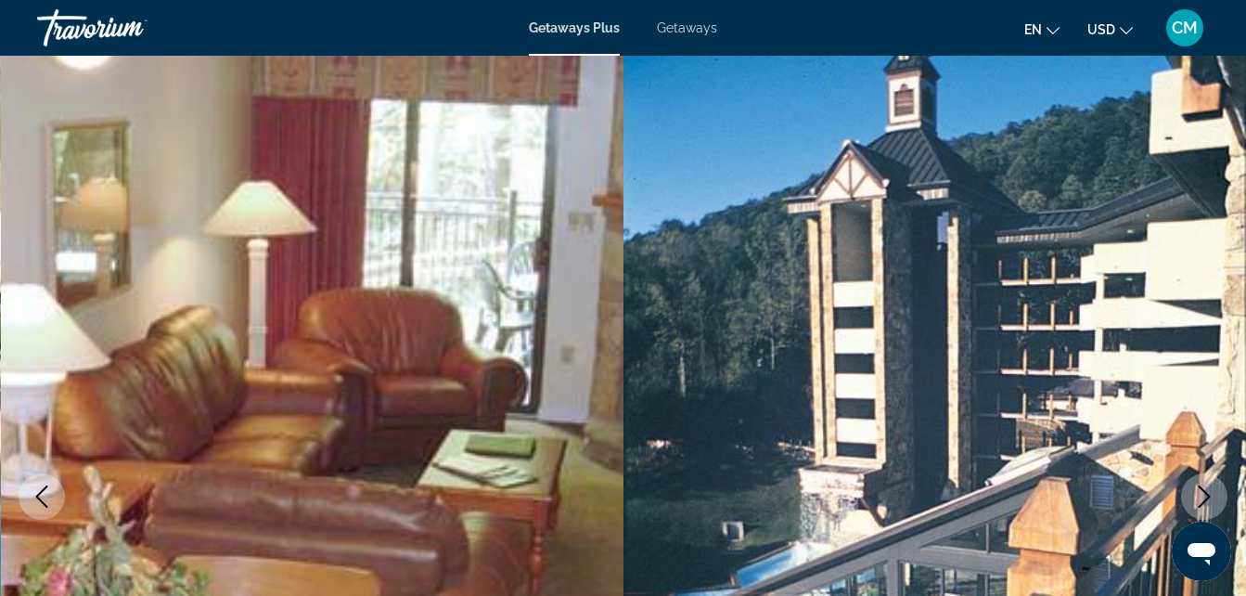
click at [1205, 496] on icon "Next image" at bounding box center [1205, 496] width 22 height 22
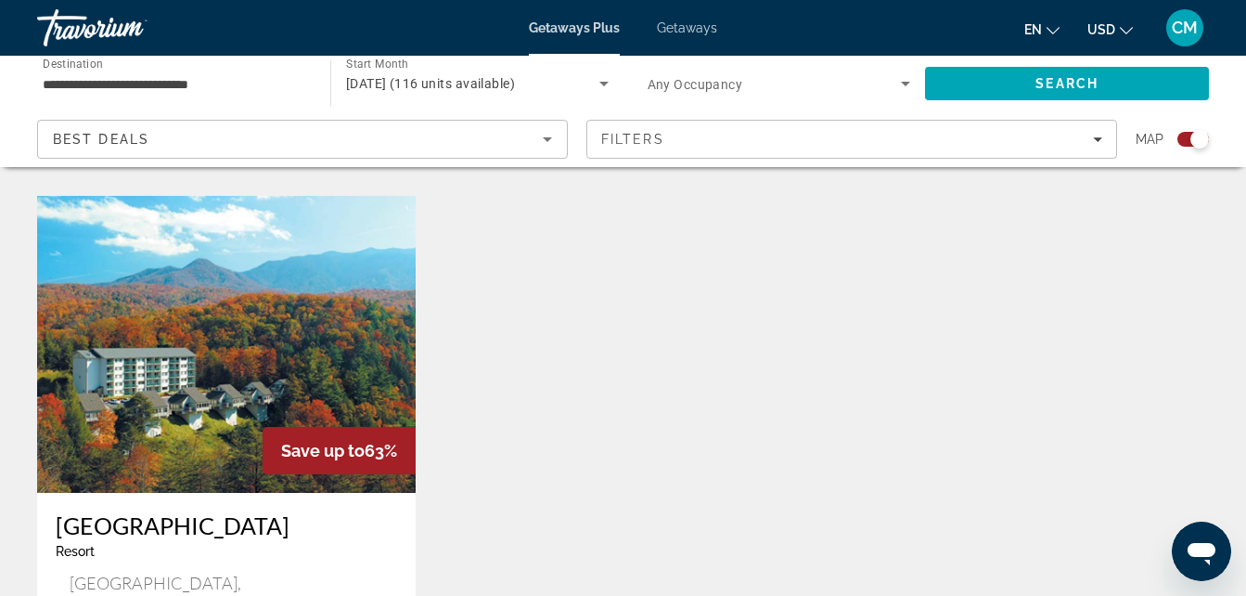
scroll to position [2062, 0]
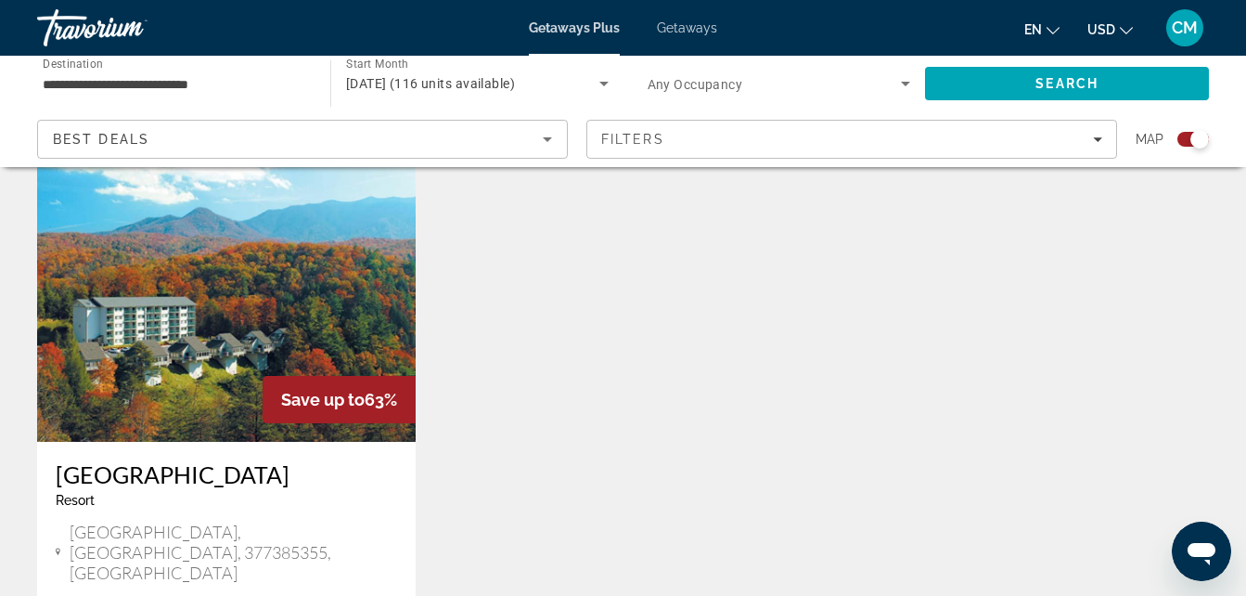
click at [317, 260] on img "Main content" at bounding box center [226, 293] width 379 height 297
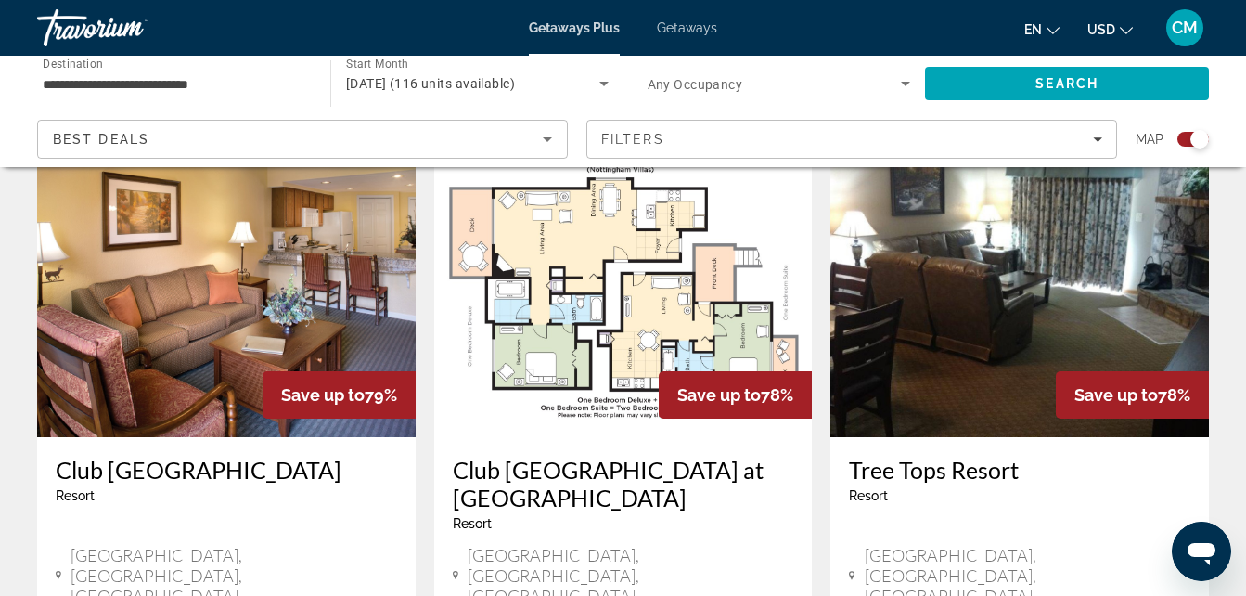
scroll to position [662, 0]
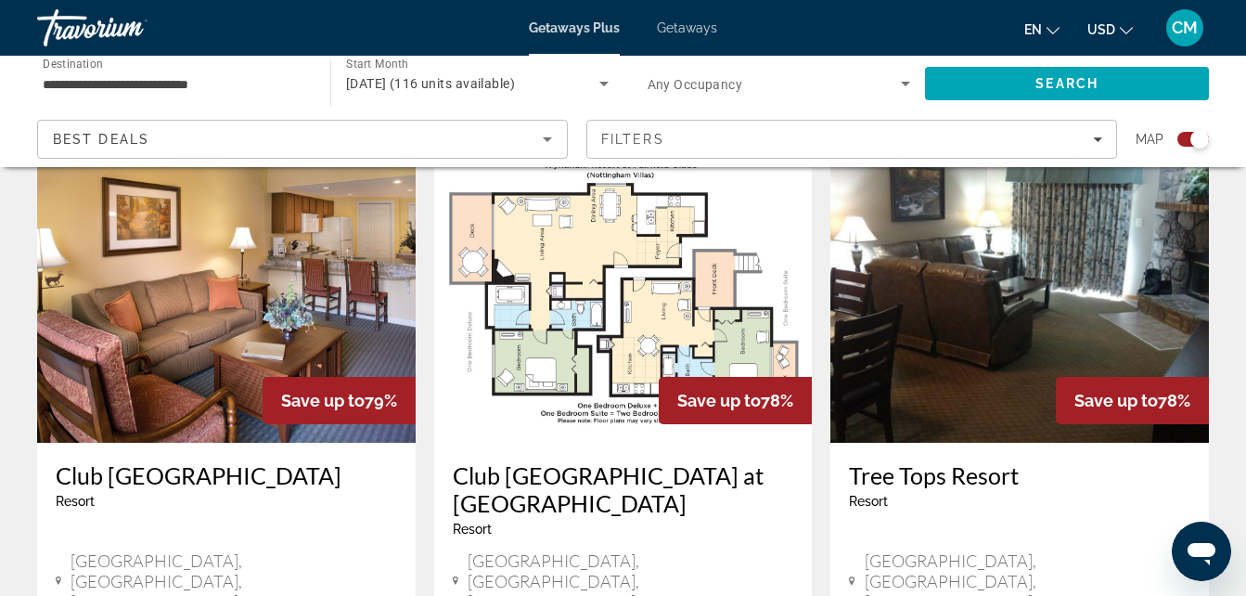
click at [313, 294] on img "Main content" at bounding box center [226, 294] width 379 height 297
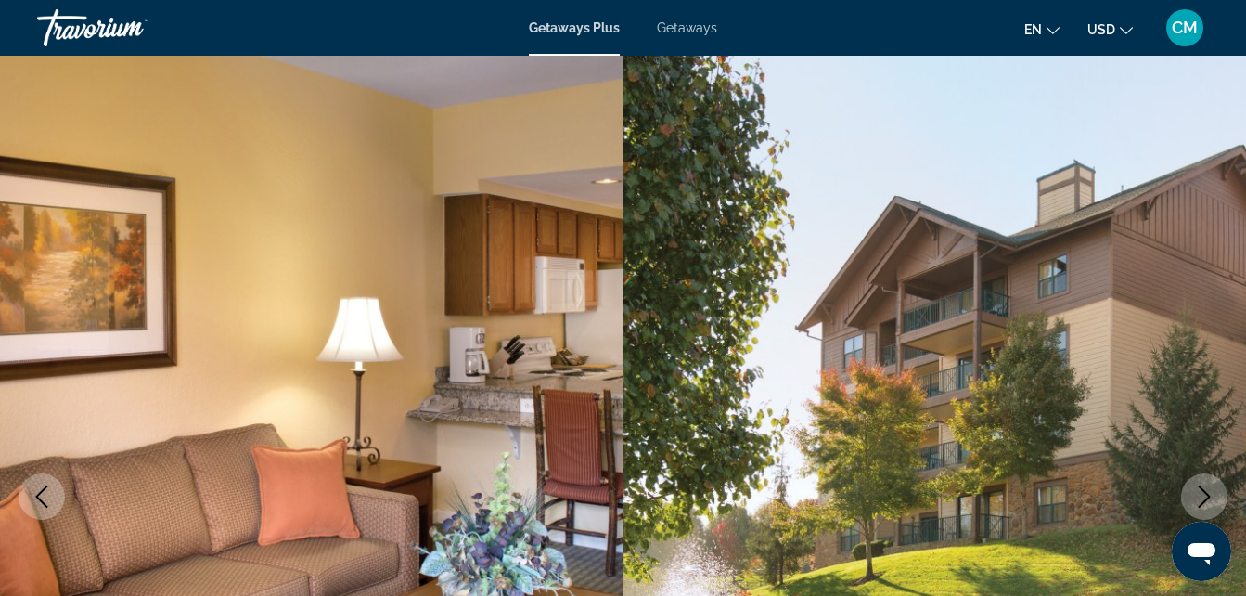
click at [680, 31] on span "Getaways" at bounding box center [687, 27] width 60 height 15
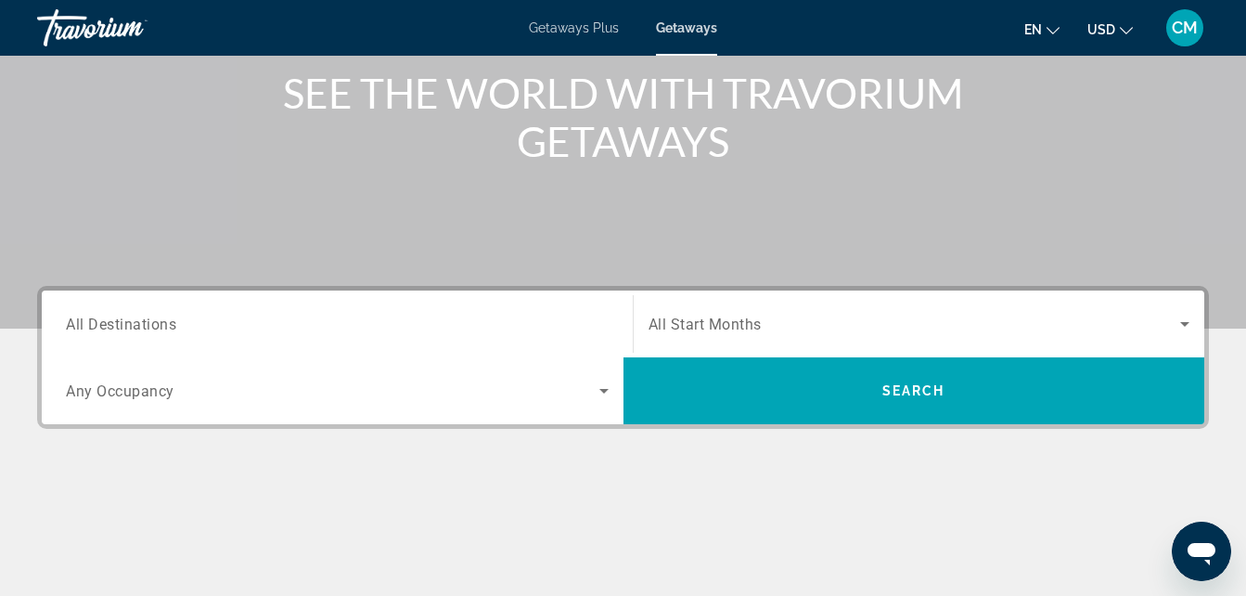
scroll to position [267, 0]
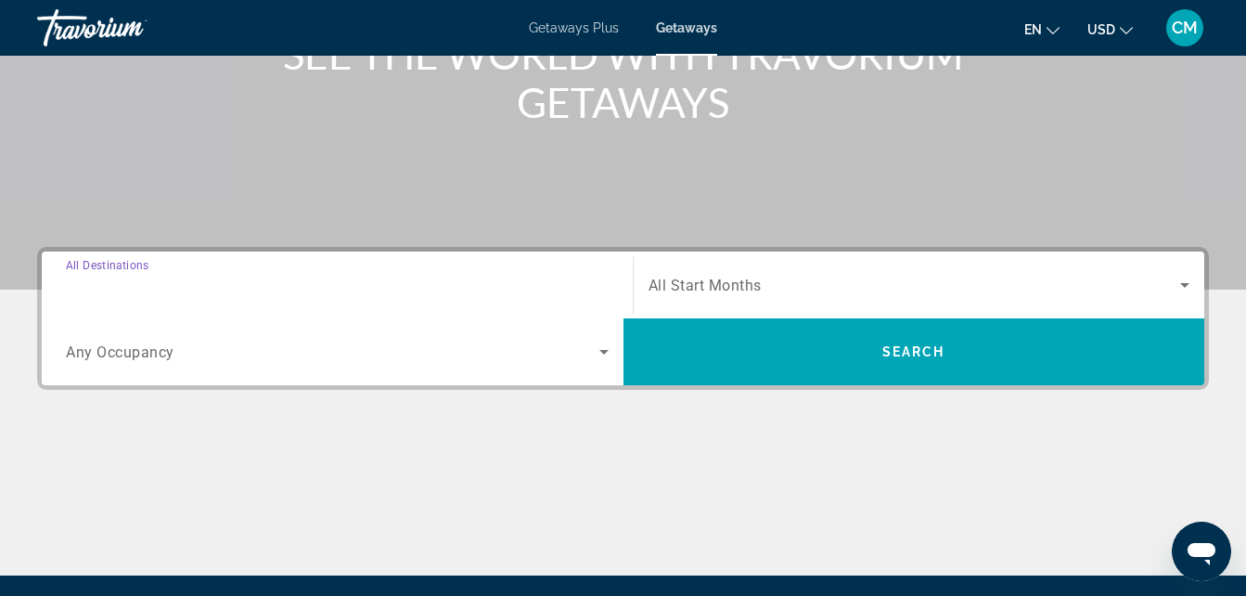
click at [494, 285] on input "Destination All Destinations" at bounding box center [337, 286] width 543 height 22
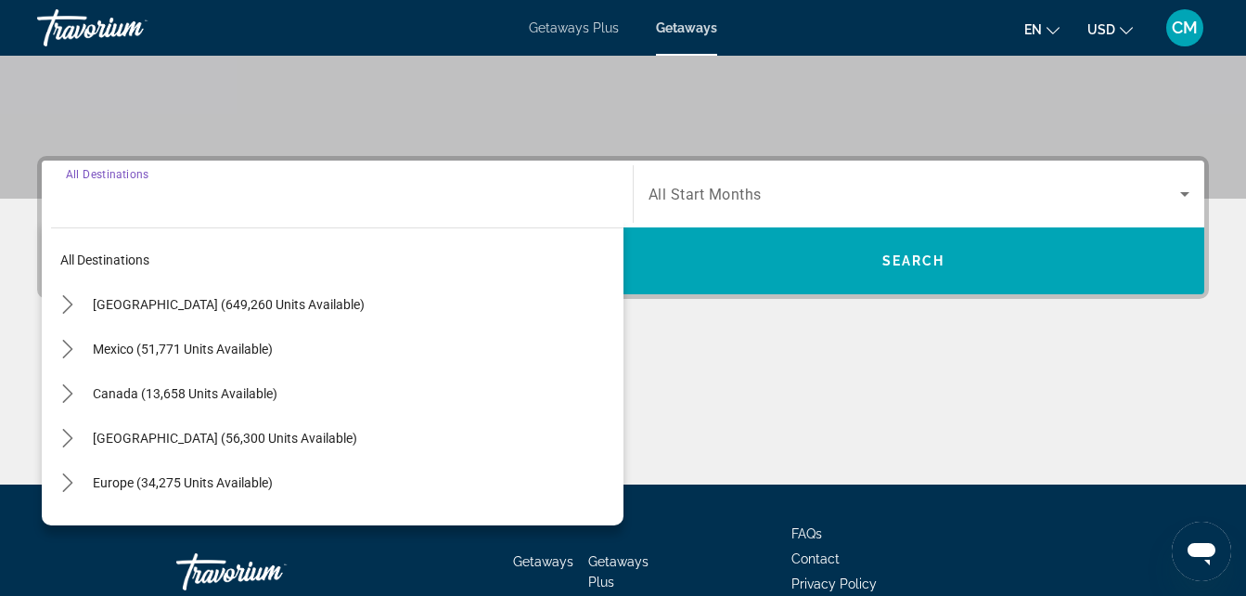
scroll to position [454, 0]
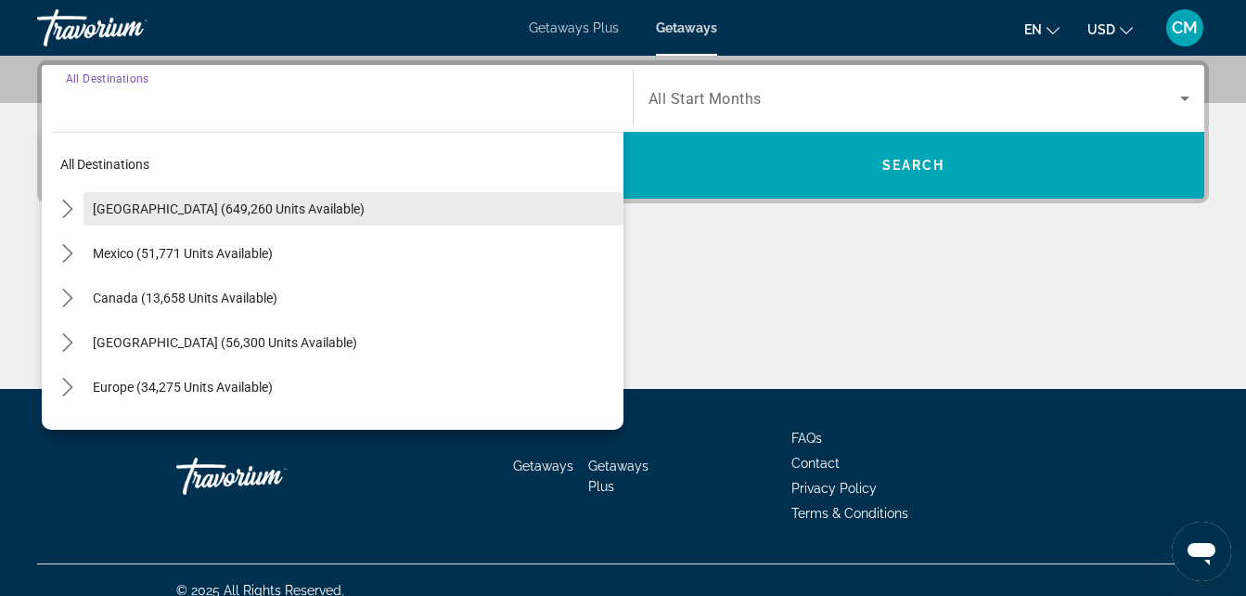
click at [319, 203] on span "Select destination: United States (649,260 units available)" at bounding box center [354, 209] width 540 height 45
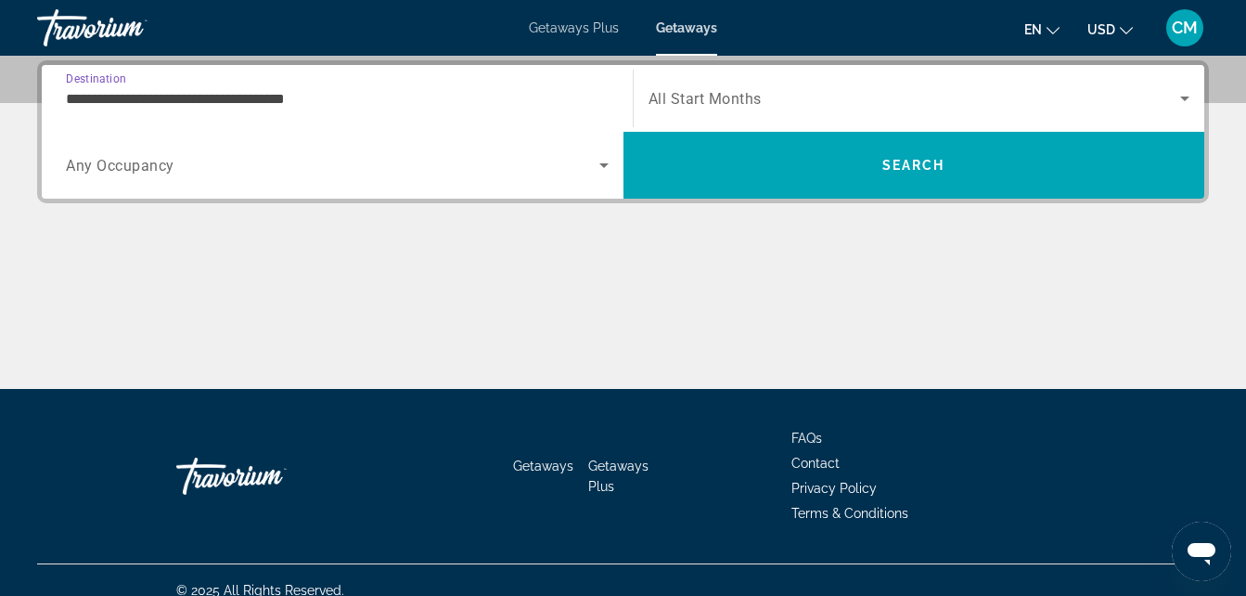
click at [448, 90] on input "**********" at bounding box center [337, 99] width 543 height 22
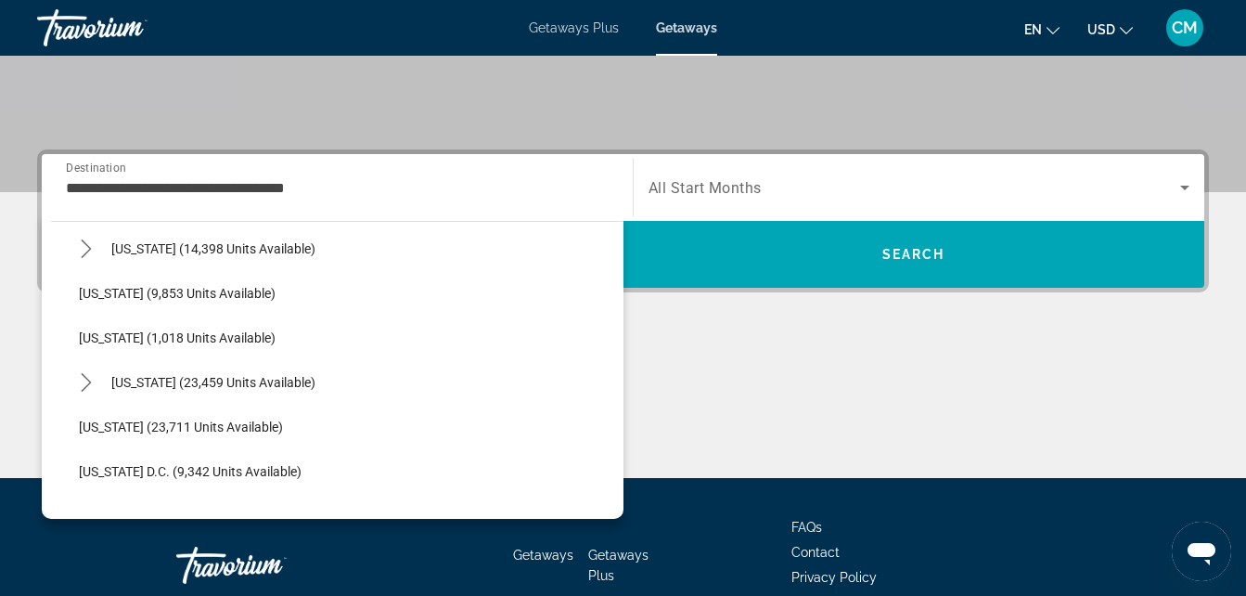
scroll to position [1638, 0]
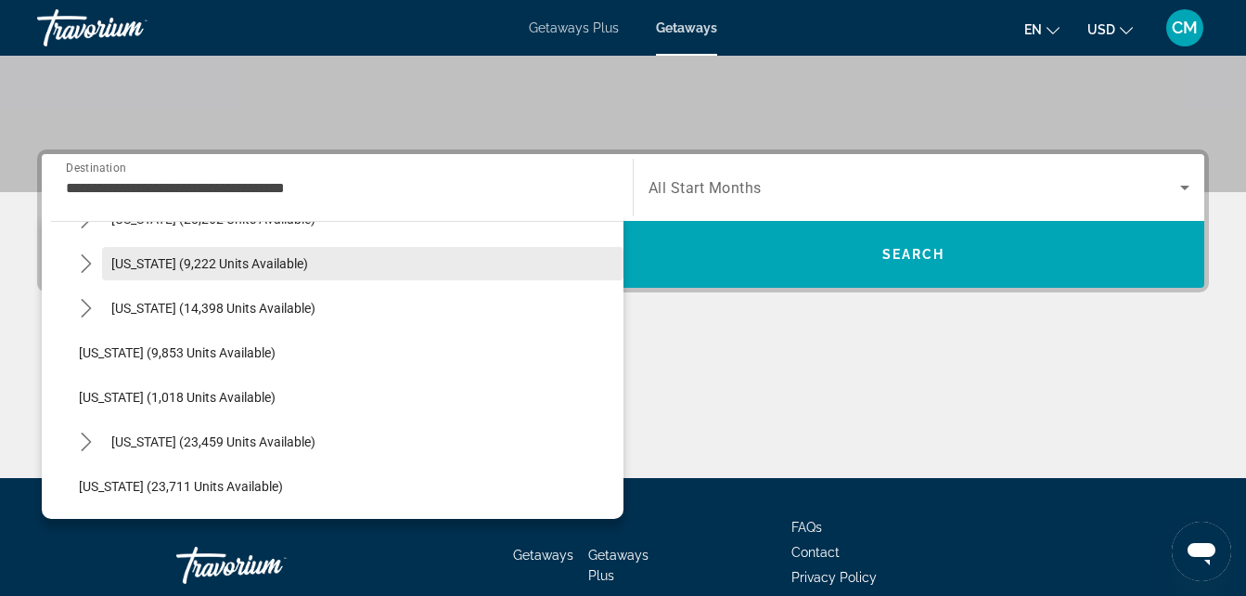
click at [298, 254] on span "Select destination: Tennessee (9,222 units available)" at bounding box center [363, 263] width 522 height 45
type input "**********"
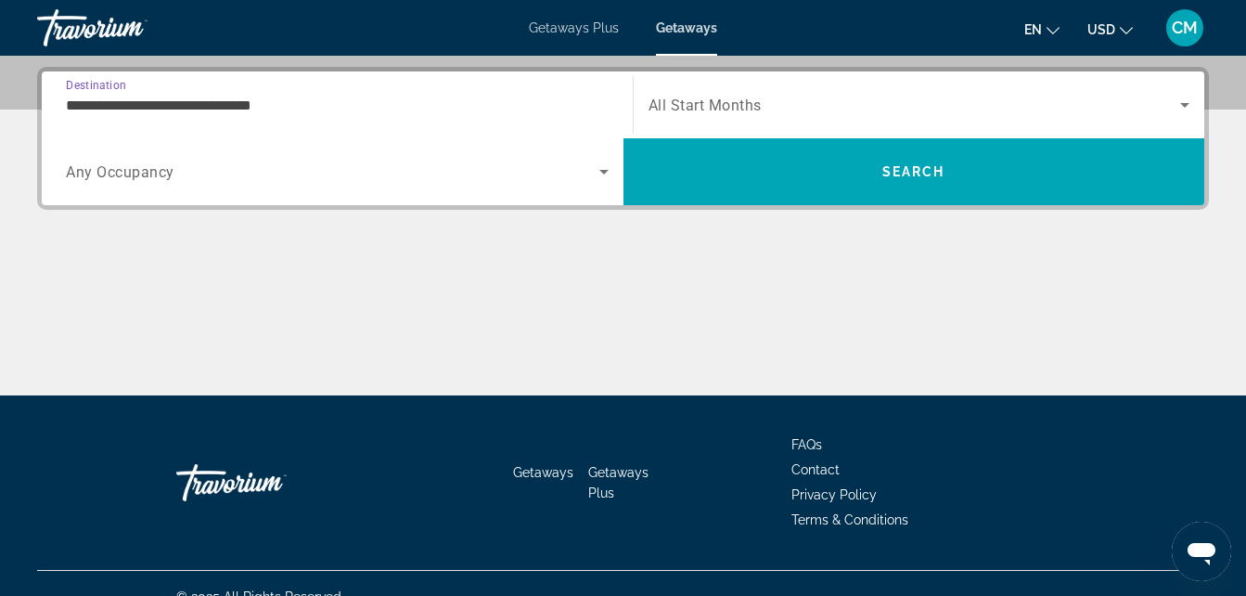
scroll to position [454, 0]
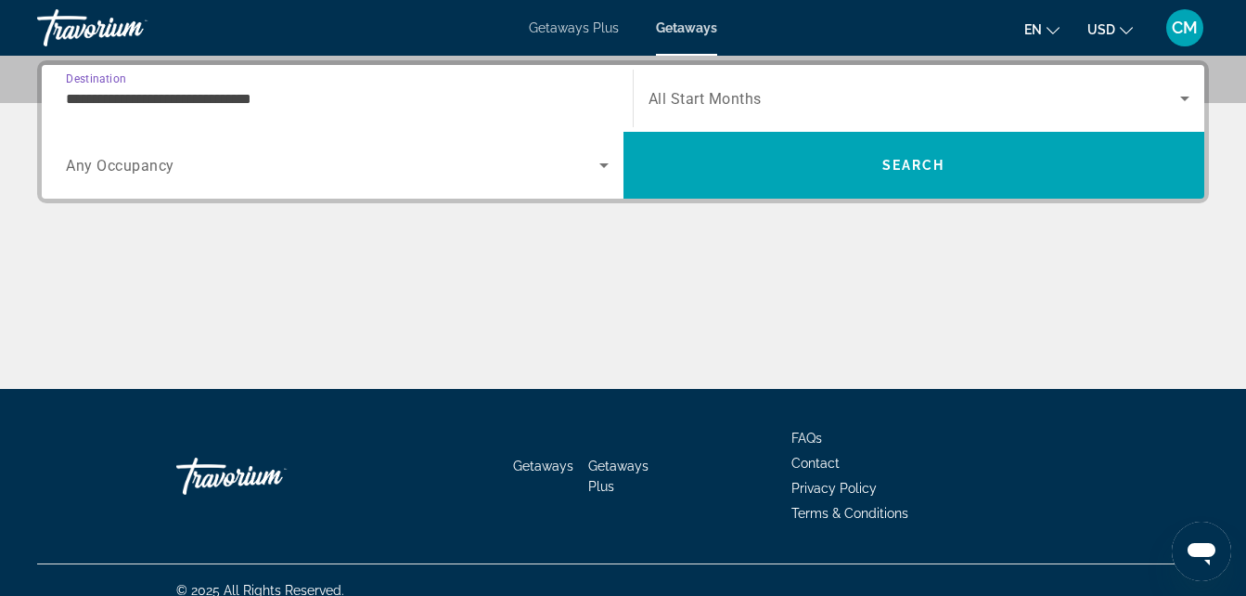
click at [1039, 102] on span "Search widget" at bounding box center [915, 98] width 533 height 22
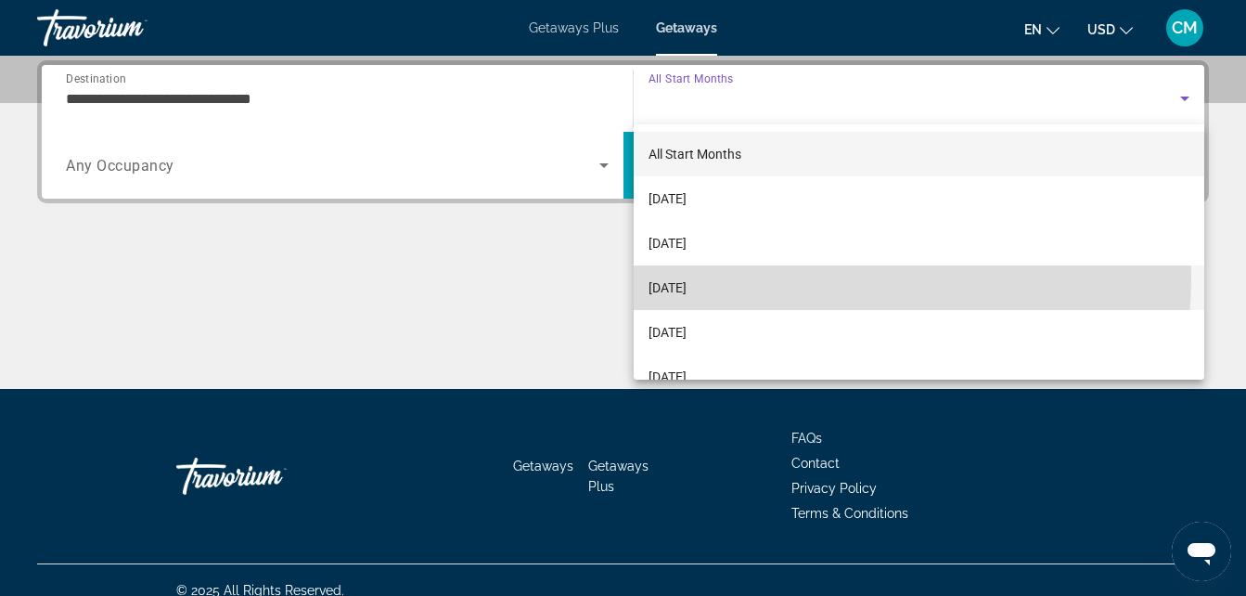
click at [755, 277] on mat-option "[DATE]" at bounding box center [920, 287] width 572 height 45
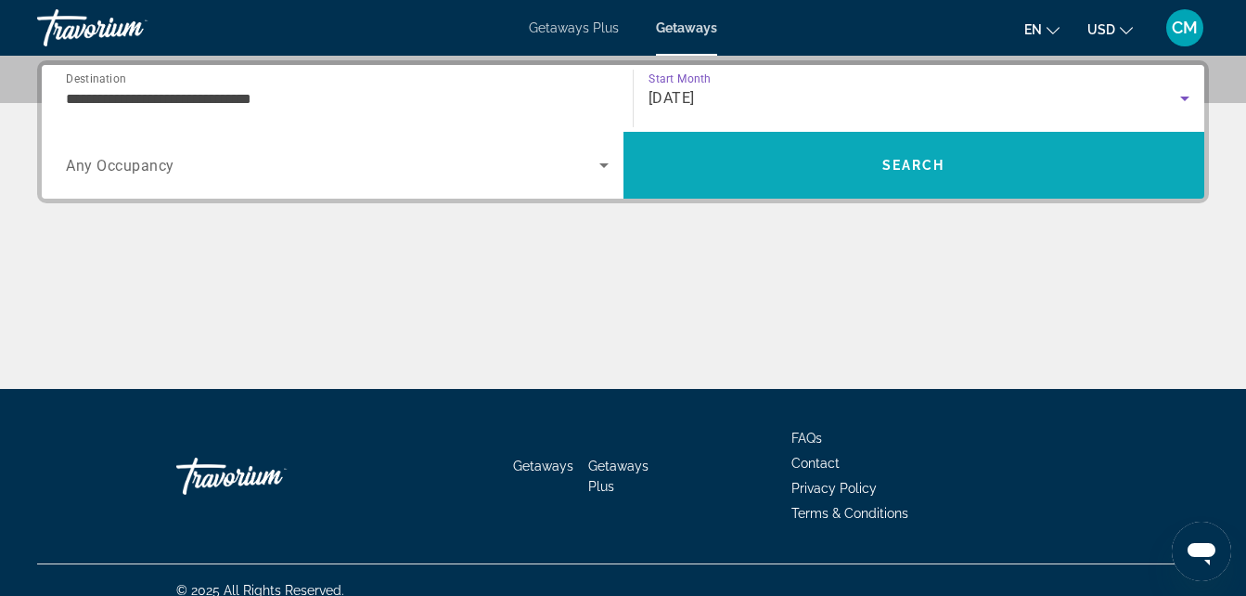
click at [741, 159] on span "Search" at bounding box center [915, 165] width 582 height 45
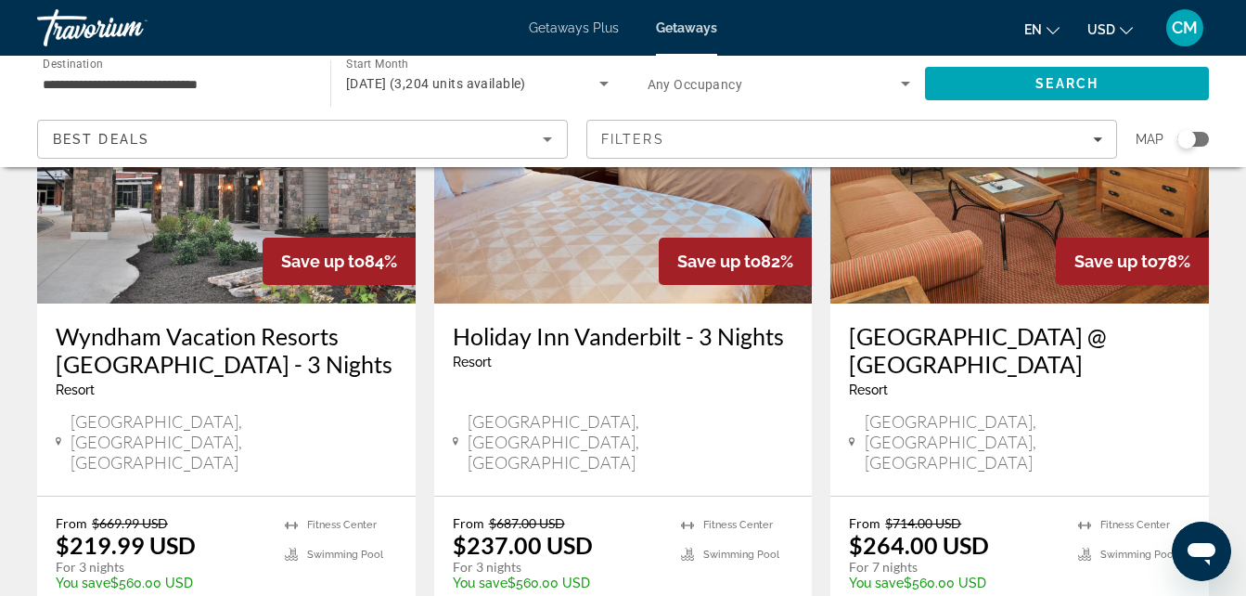
scroll to position [856, 0]
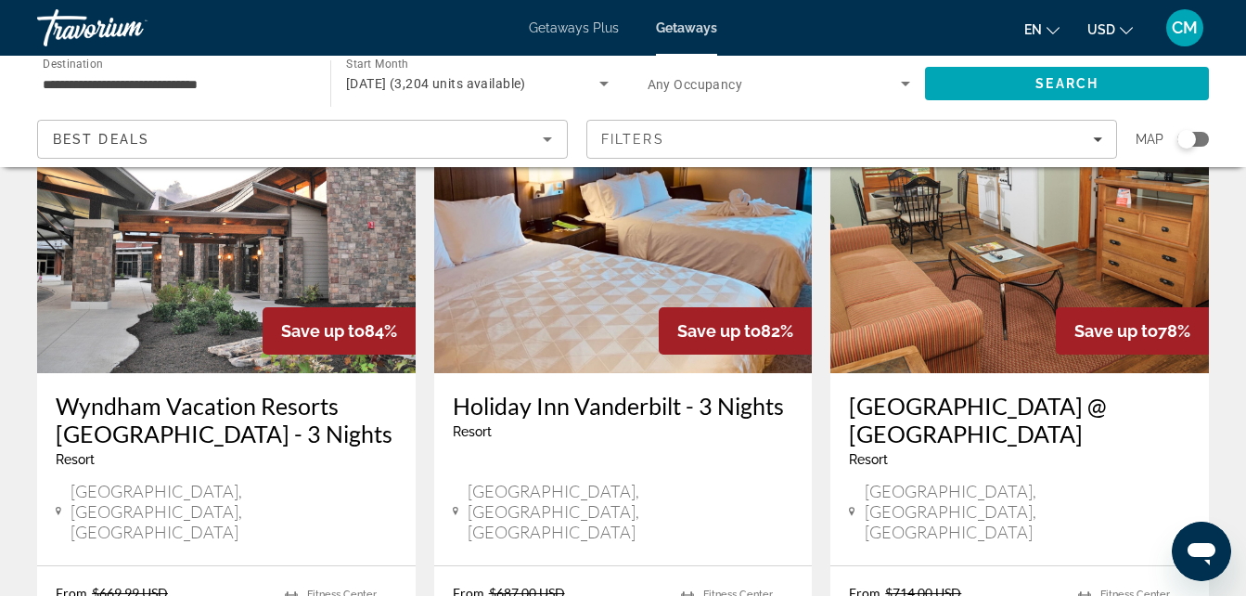
click at [1031, 275] on img "Main content" at bounding box center [1020, 224] width 379 height 297
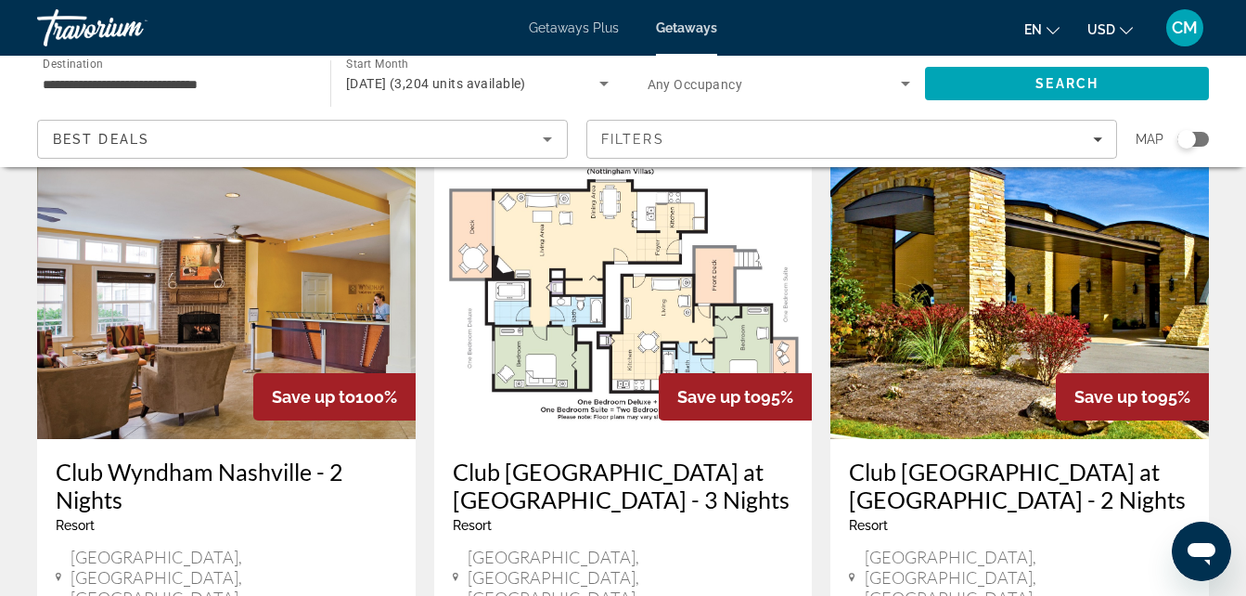
scroll to position [148, 0]
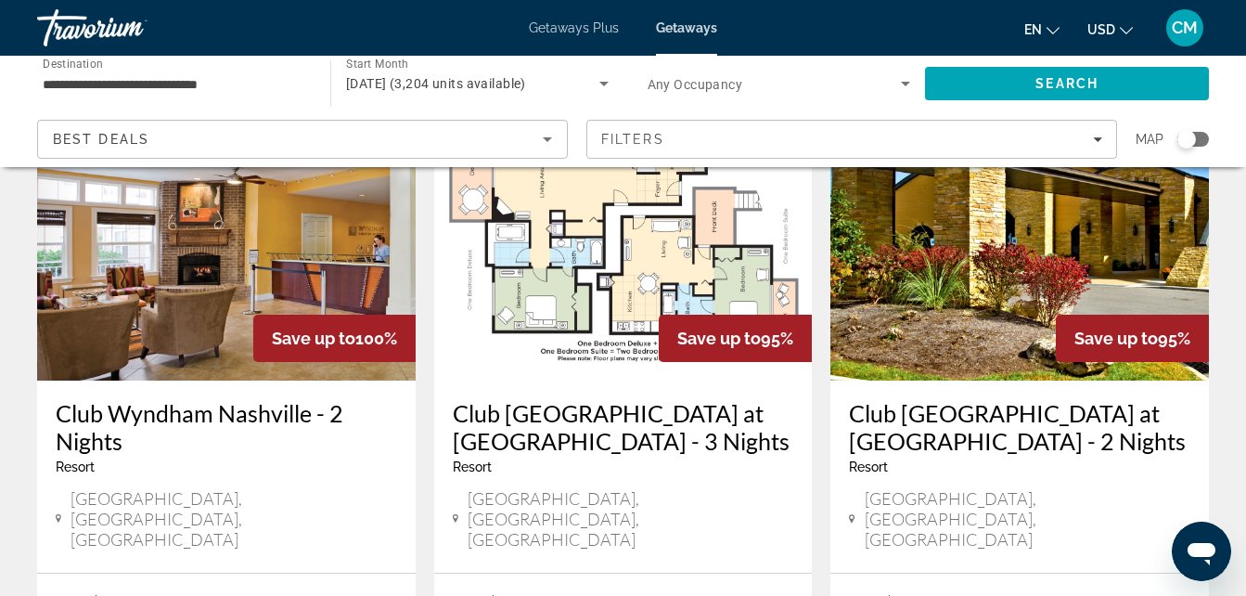
click at [239, 253] on img "Main content" at bounding box center [226, 232] width 379 height 297
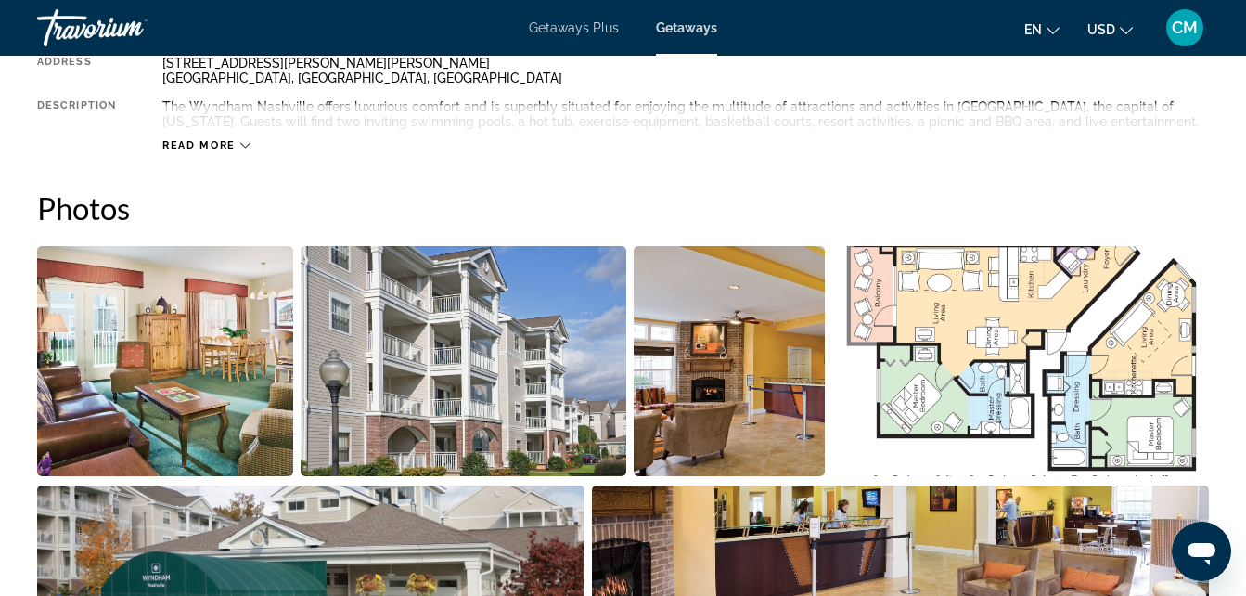
scroll to position [1013, 0]
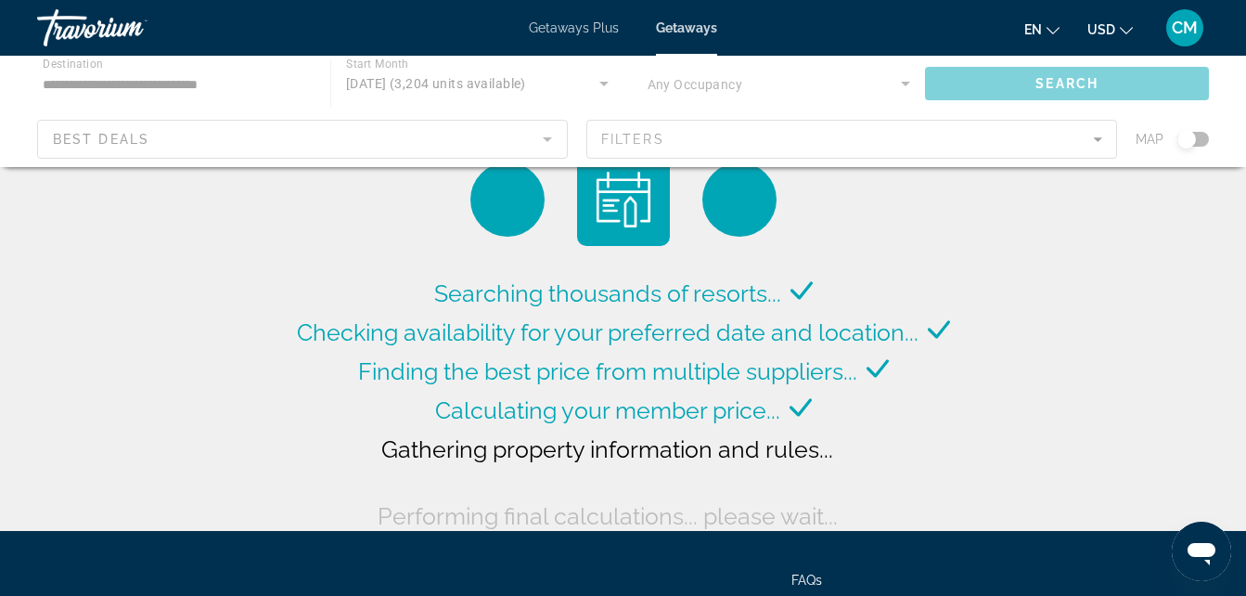
click at [574, 29] on span "Getaways Plus" at bounding box center [574, 27] width 90 height 15
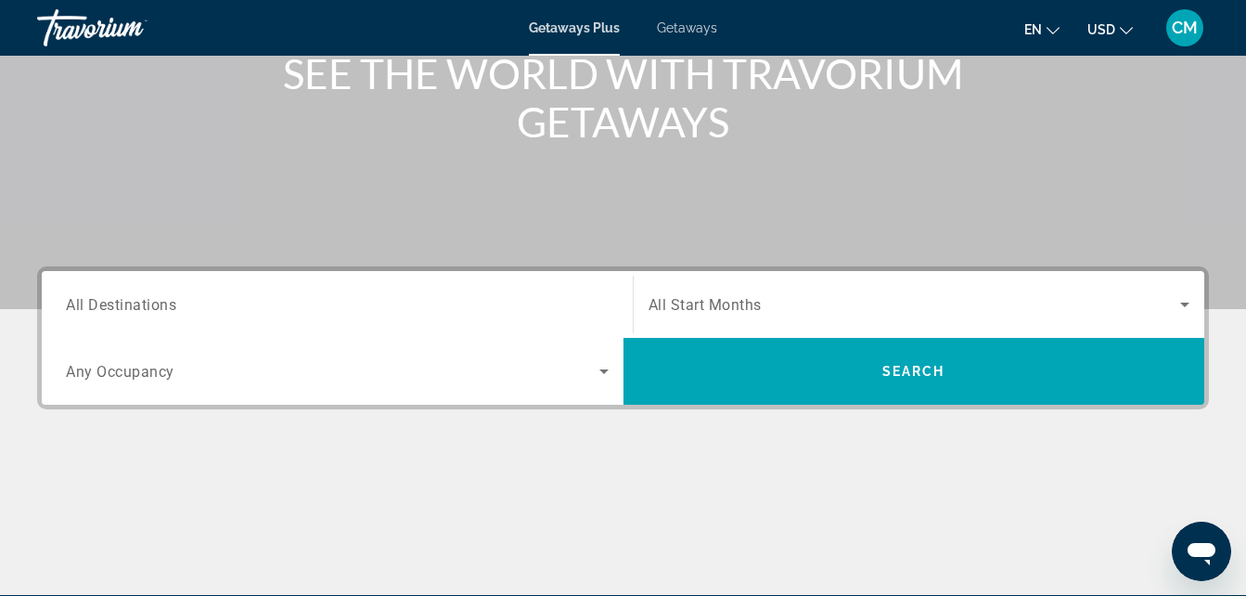
scroll to position [267, 0]
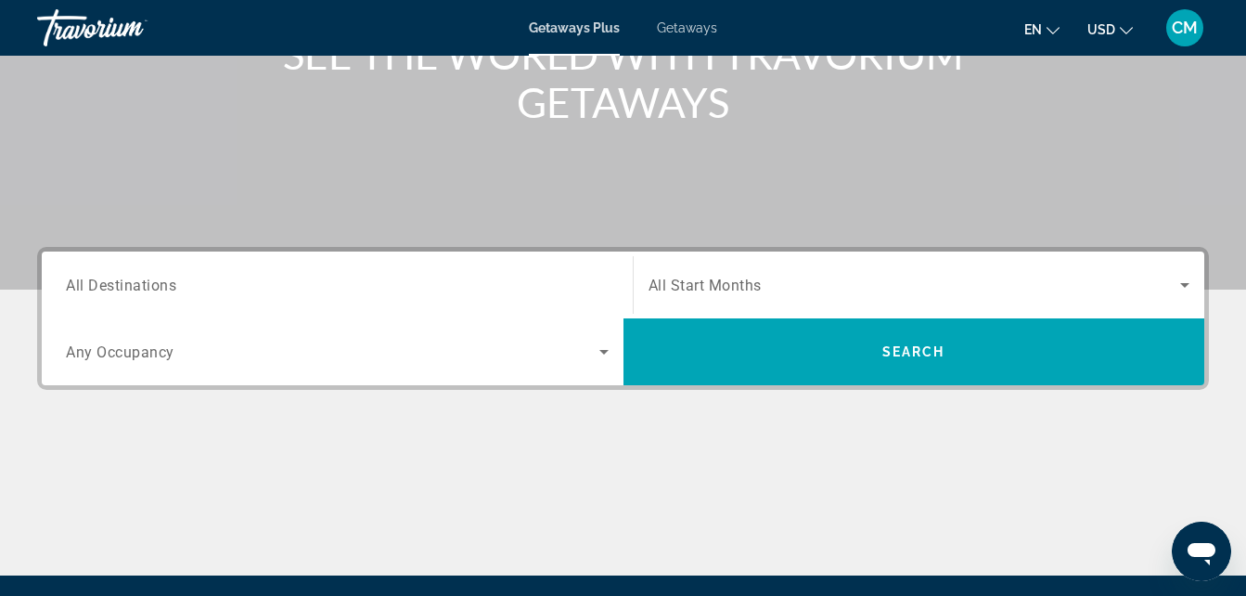
click at [510, 283] on input "Destination All Destinations" at bounding box center [337, 286] width 543 height 22
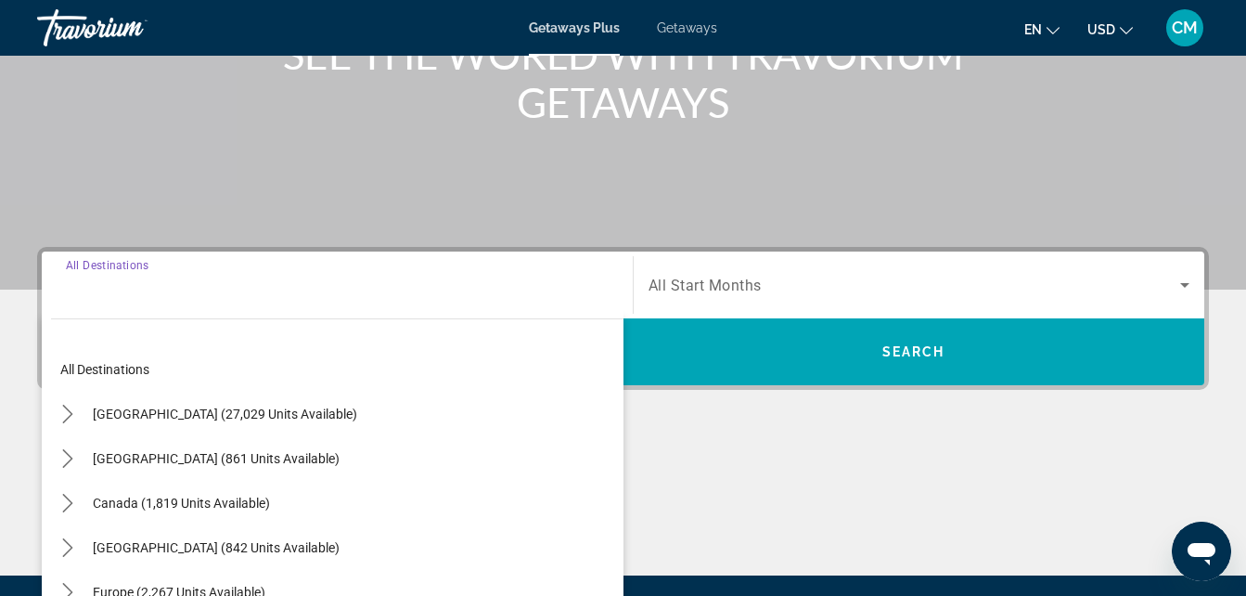
scroll to position [454, 0]
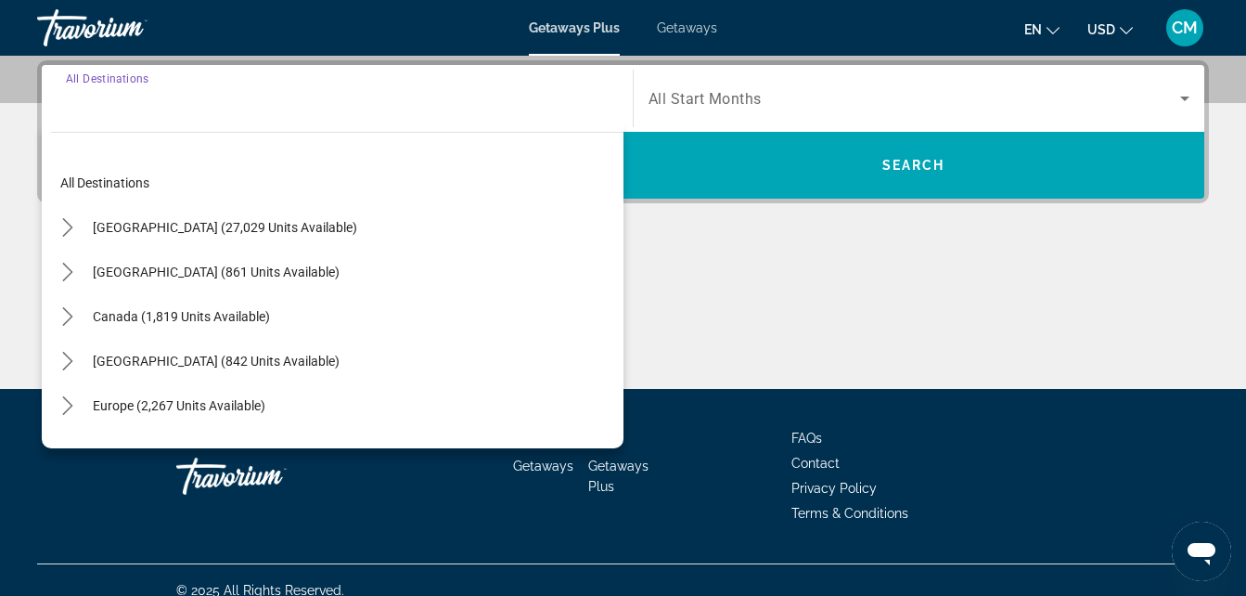
click at [333, 228] on div "[GEOGRAPHIC_DATA] (27,029 units available)" at bounding box center [337, 227] width 573 height 45
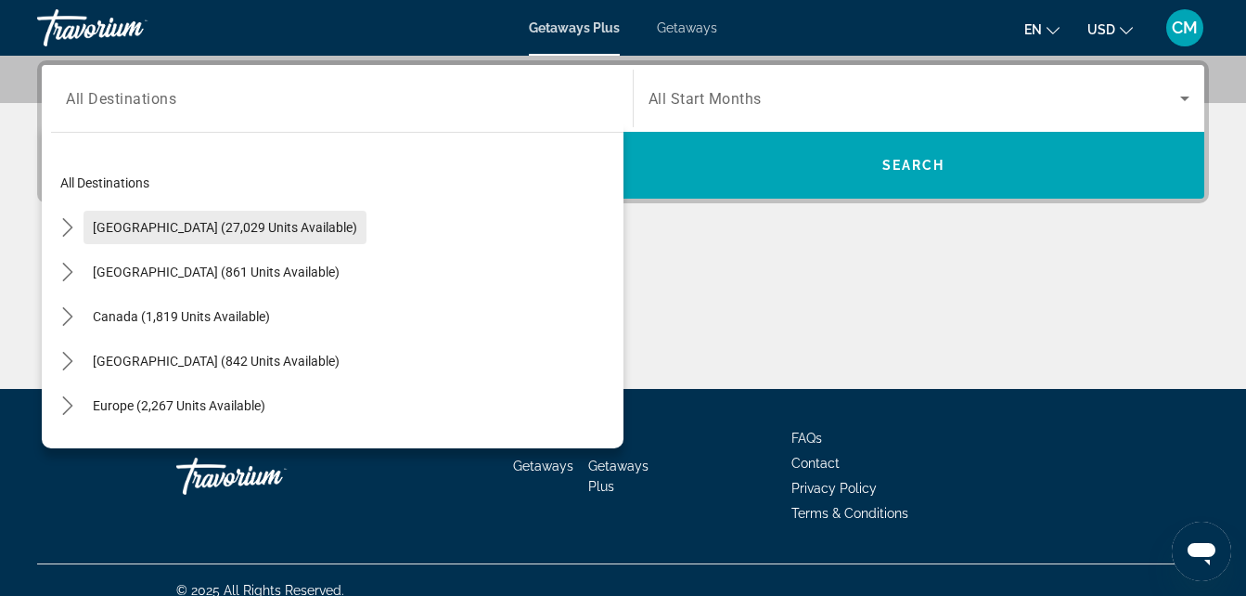
click at [289, 226] on span "[GEOGRAPHIC_DATA] (27,029 units available)" at bounding box center [225, 227] width 265 height 15
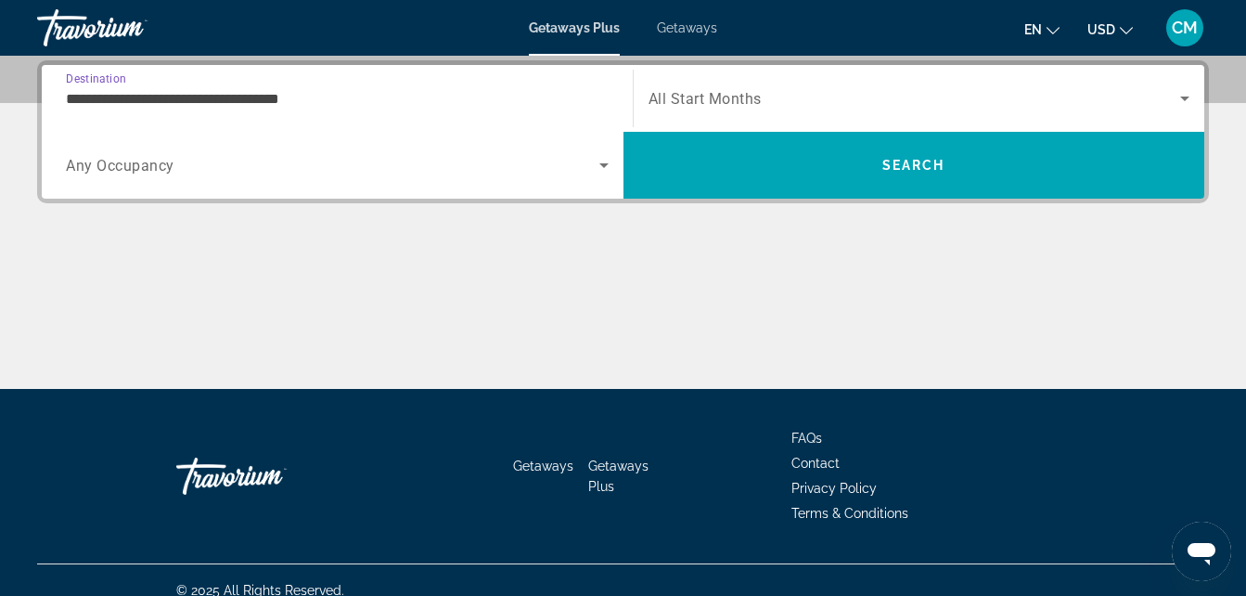
click at [328, 97] on input "**********" at bounding box center [337, 99] width 543 height 22
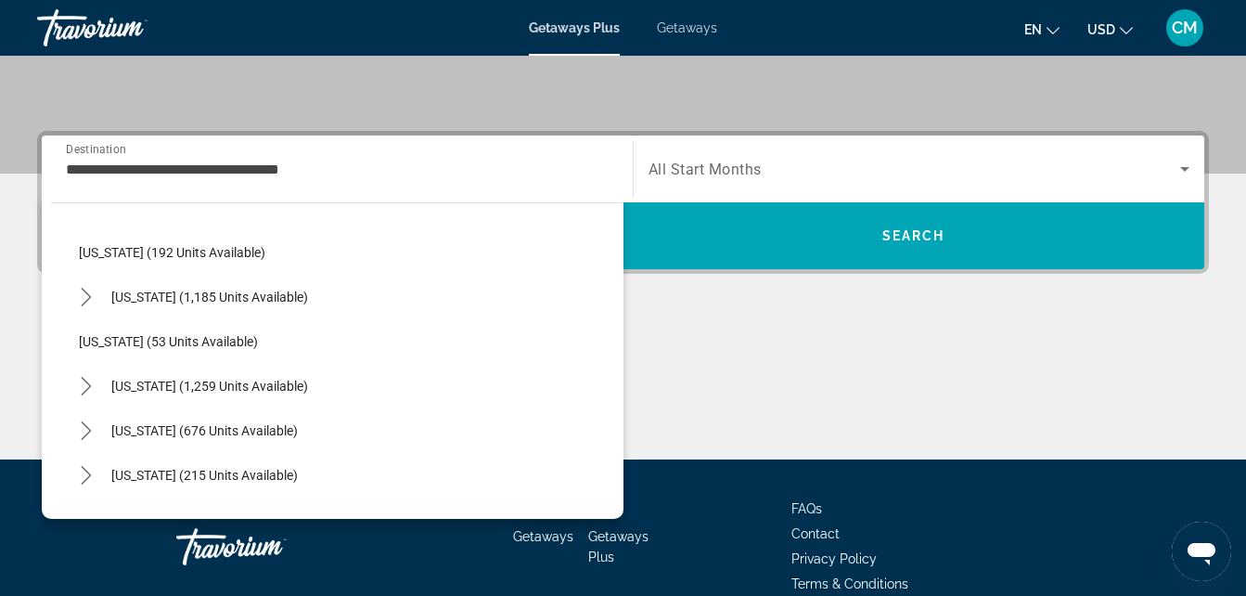
scroll to position [1245, 0]
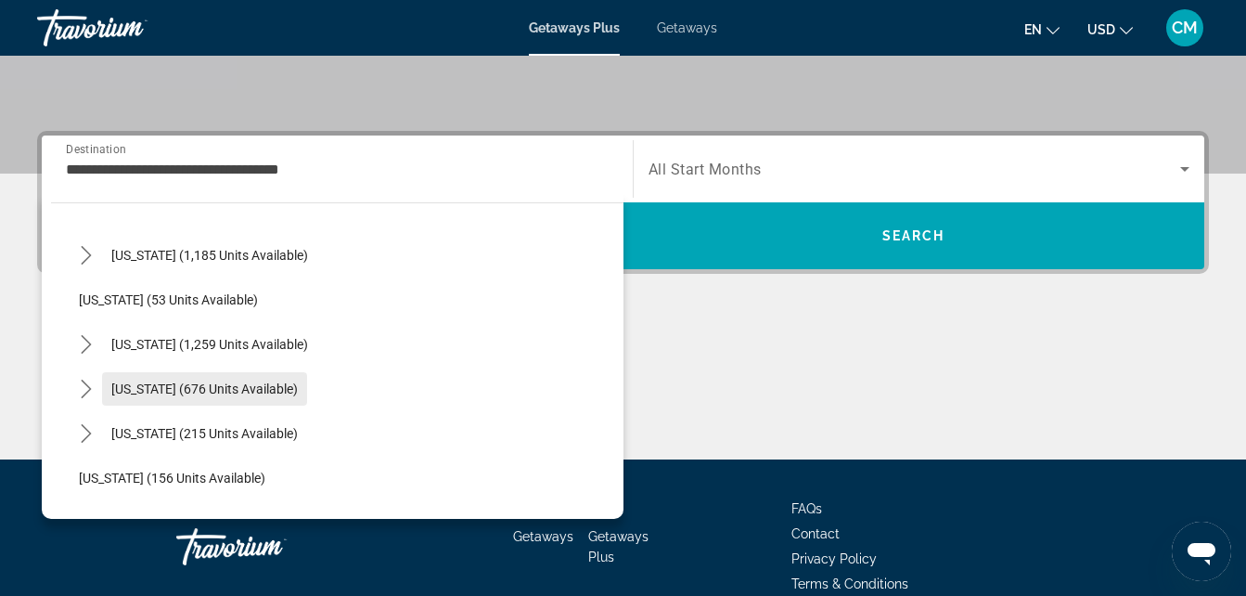
click at [263, 380] on span "Select destination: Tennessee (676 units available)" at bounding box center [204, 389] width 205 height 45
type input "**********"
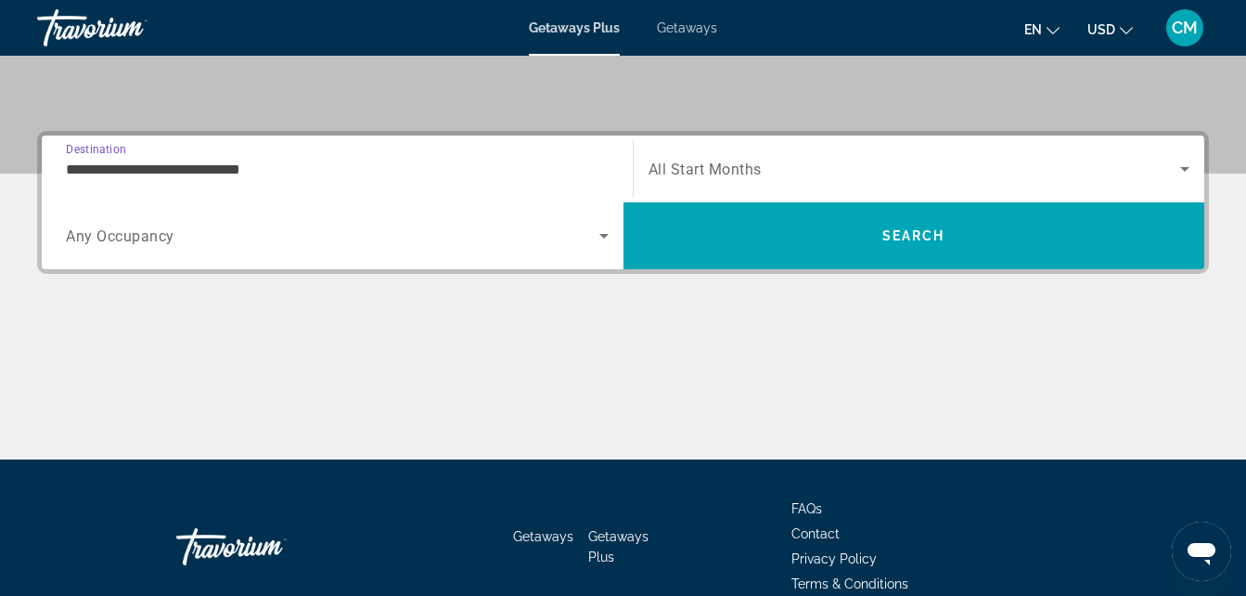
scroll to position [454, 0]
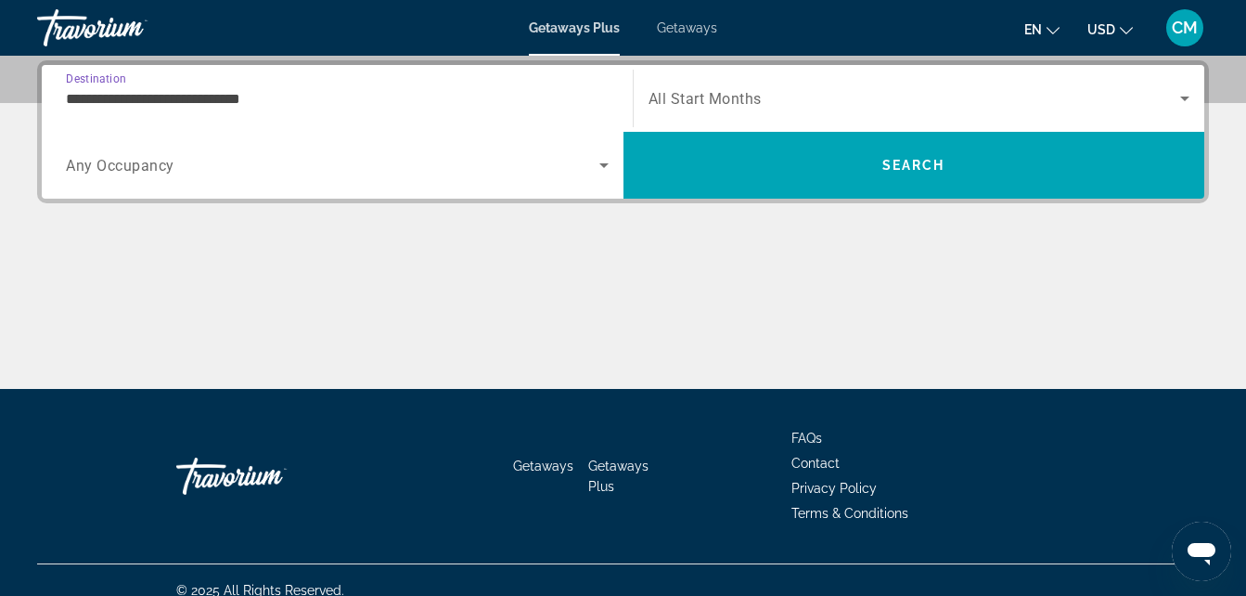
click at [957, 109] on span "Search widget" at bounding box center [915, 98] width 533 height 22
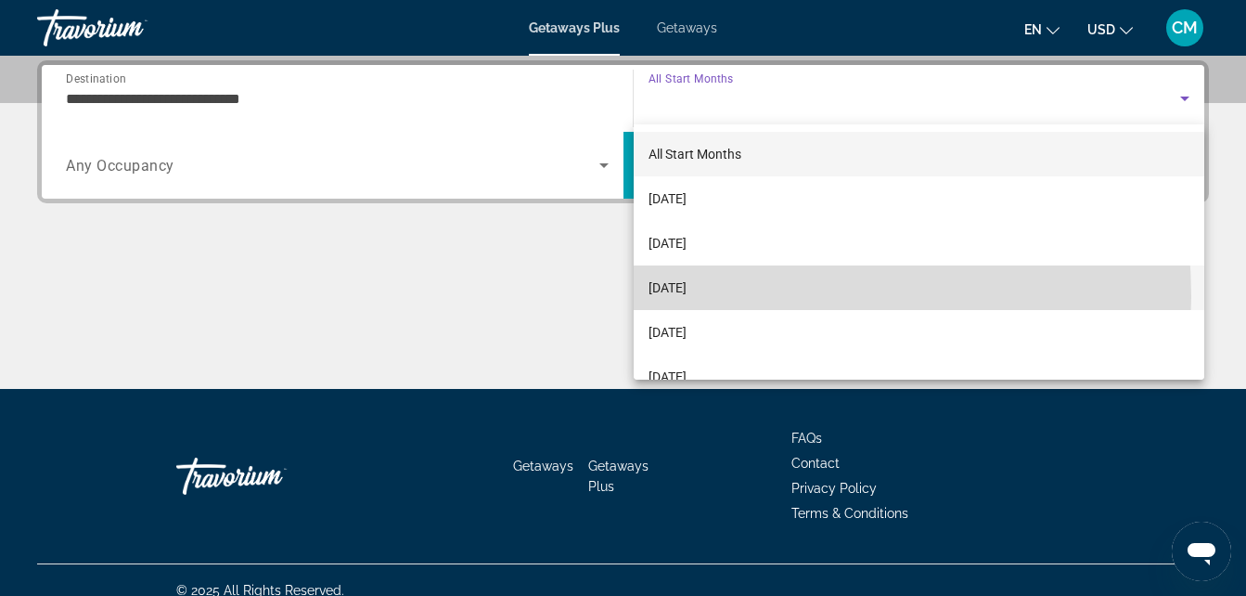
click at [687, 296] on span "[DATE]" at bounding box center [668, 288] width 38 height 22
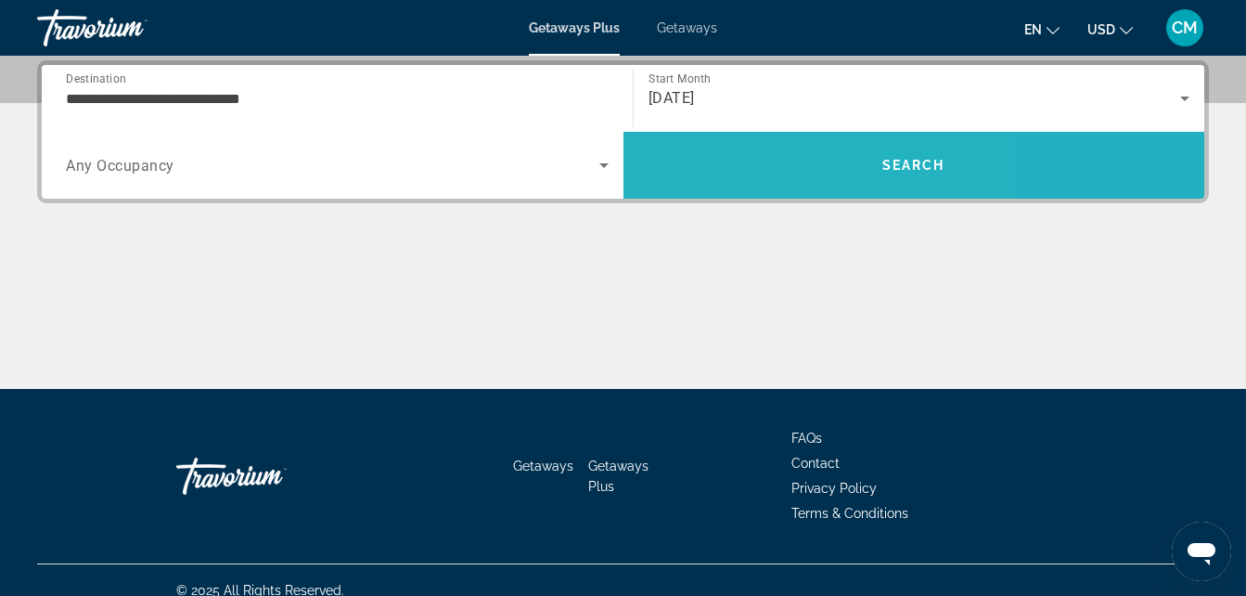
click at [755, 169] on span "Search" at bounding box center [915, 165] width 582 height 45
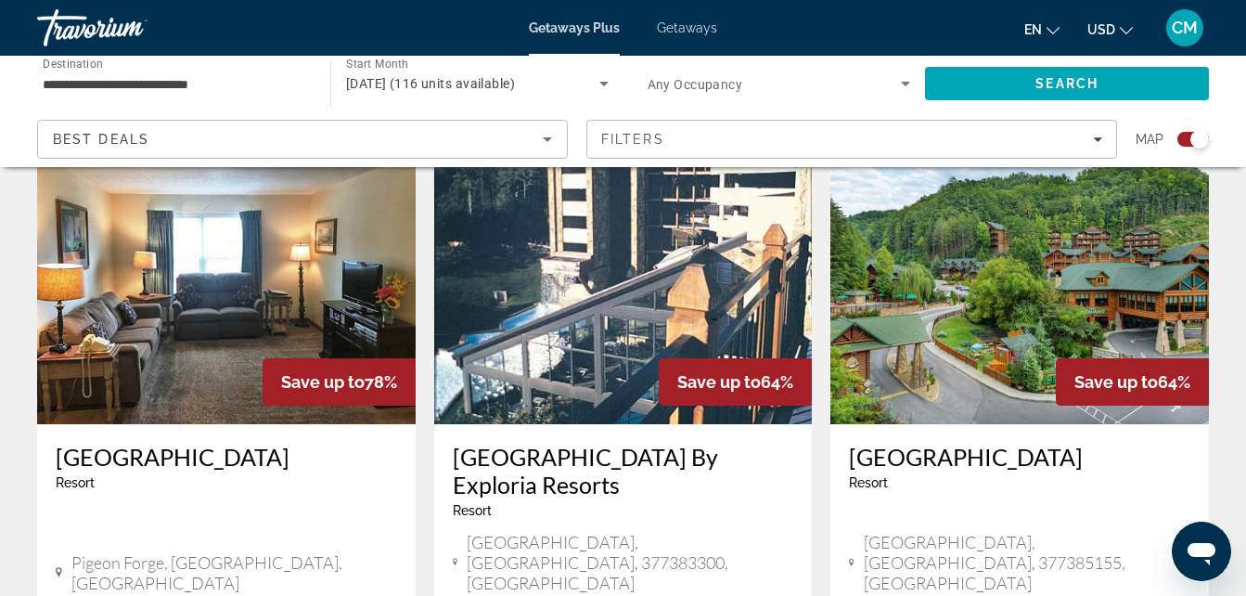
scroll to position [1400, 0]
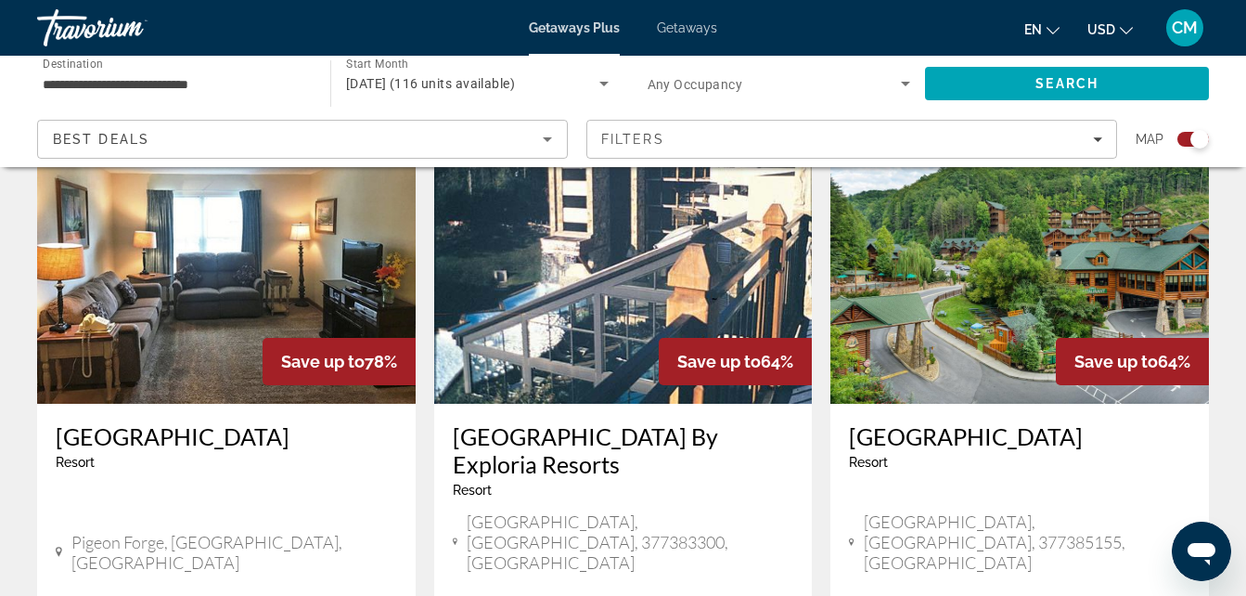
click at [1075, 254] on img "Main content" at bounding box center [1020, 255] width 379 height 297
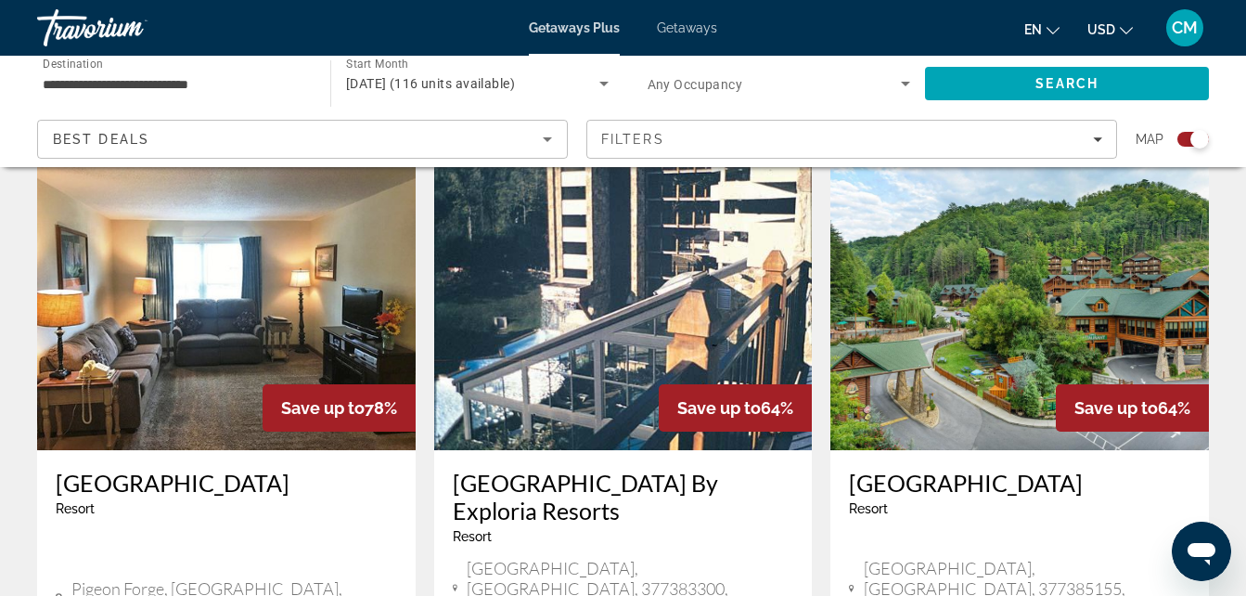
scroll to position [1360, 0]
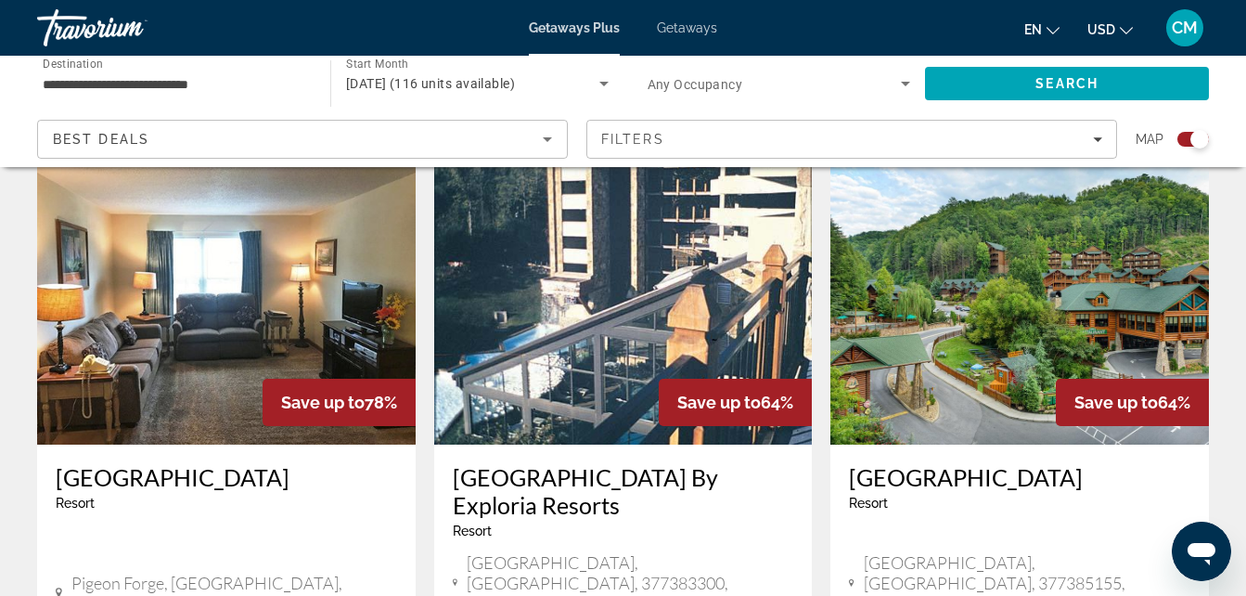
click at [769, 251] on img "Main content" at bounding box center [623, 296] width 379 height 297
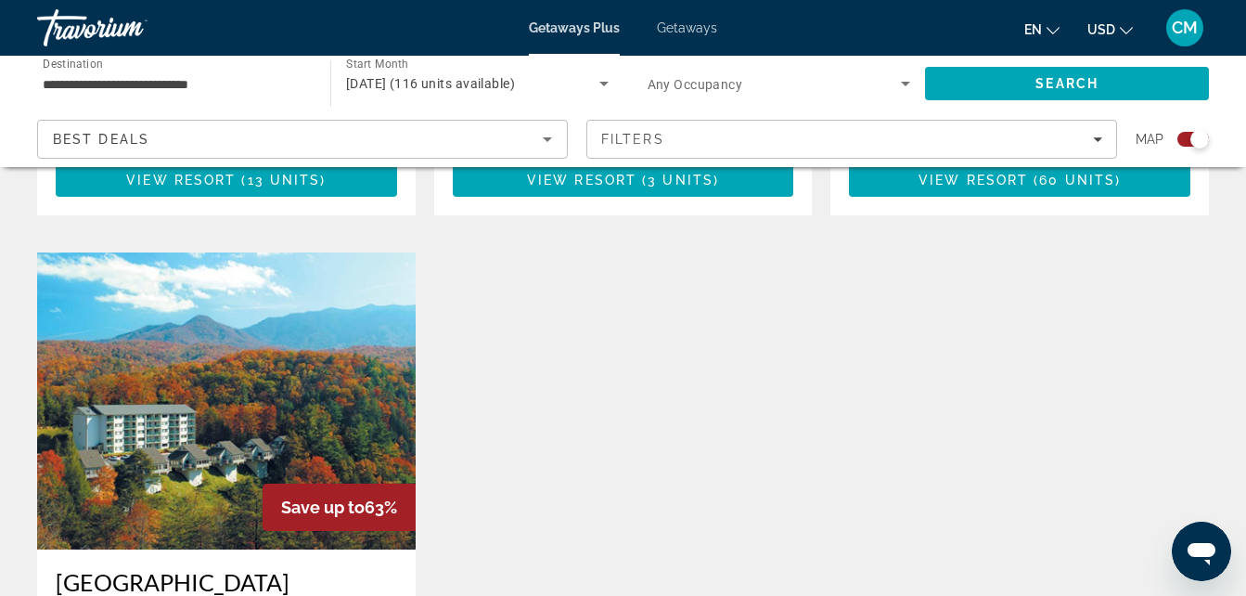
scroll to position [2036, 0]
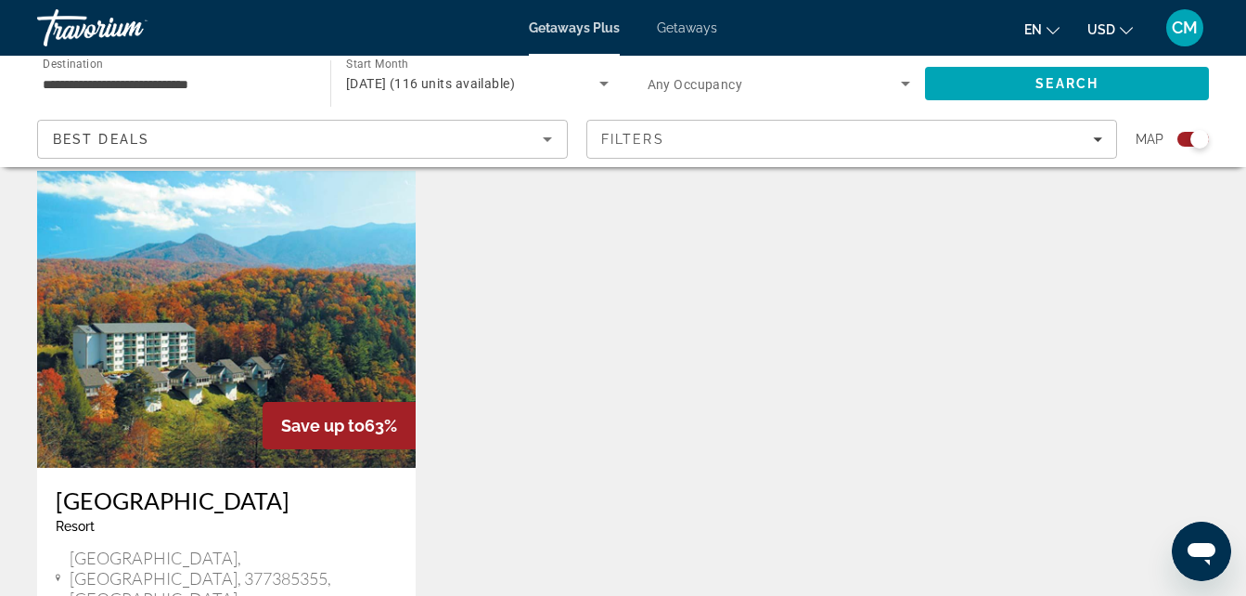
click at [322, 277] on img "Main content" at bounding box center [226, 319] width 379 height 297
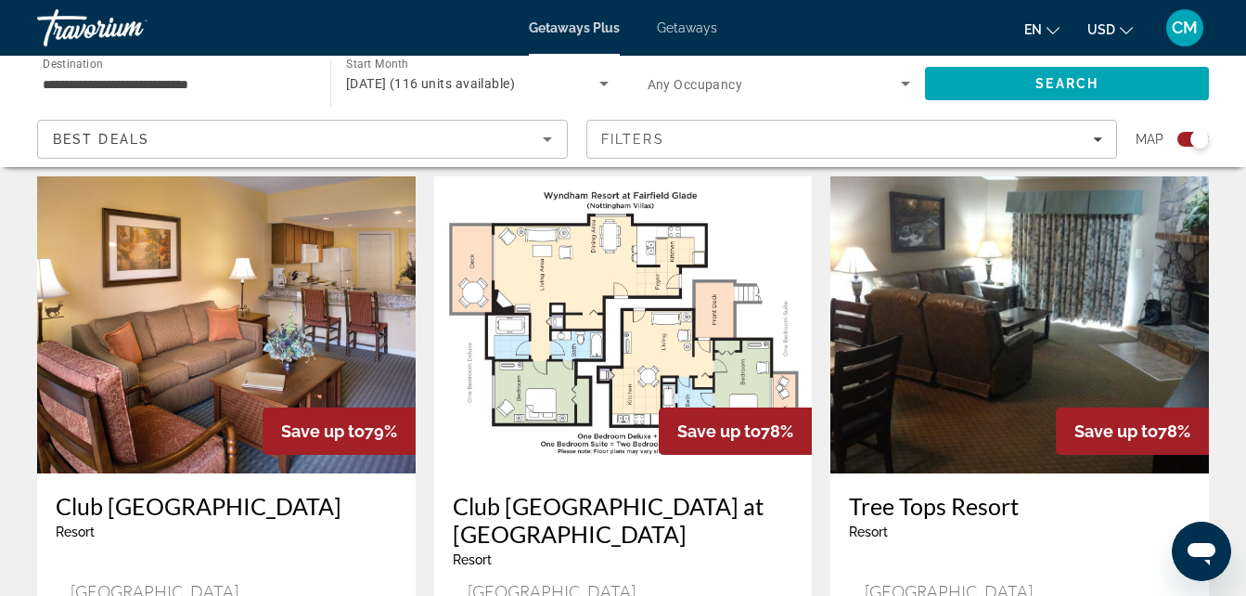
scroll to position [810, 0]
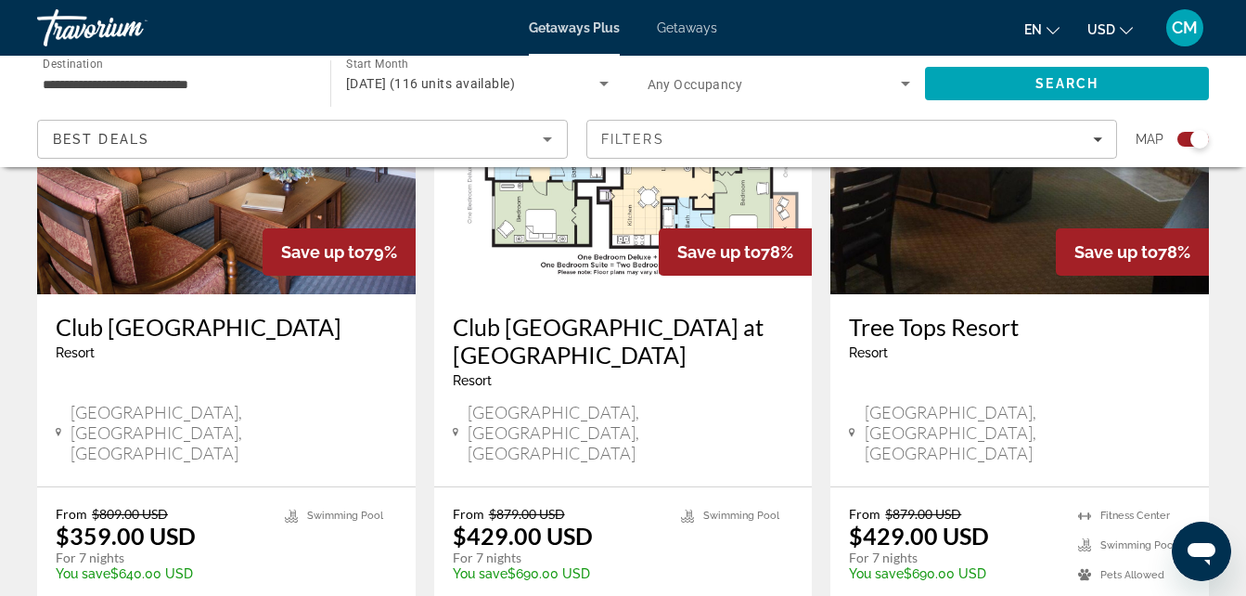
click at [185, 239] on img "Main content" at bounding box center [226, 145] width 379 height 297
